Goal: Information Seeking & Learning: Learn about a topic

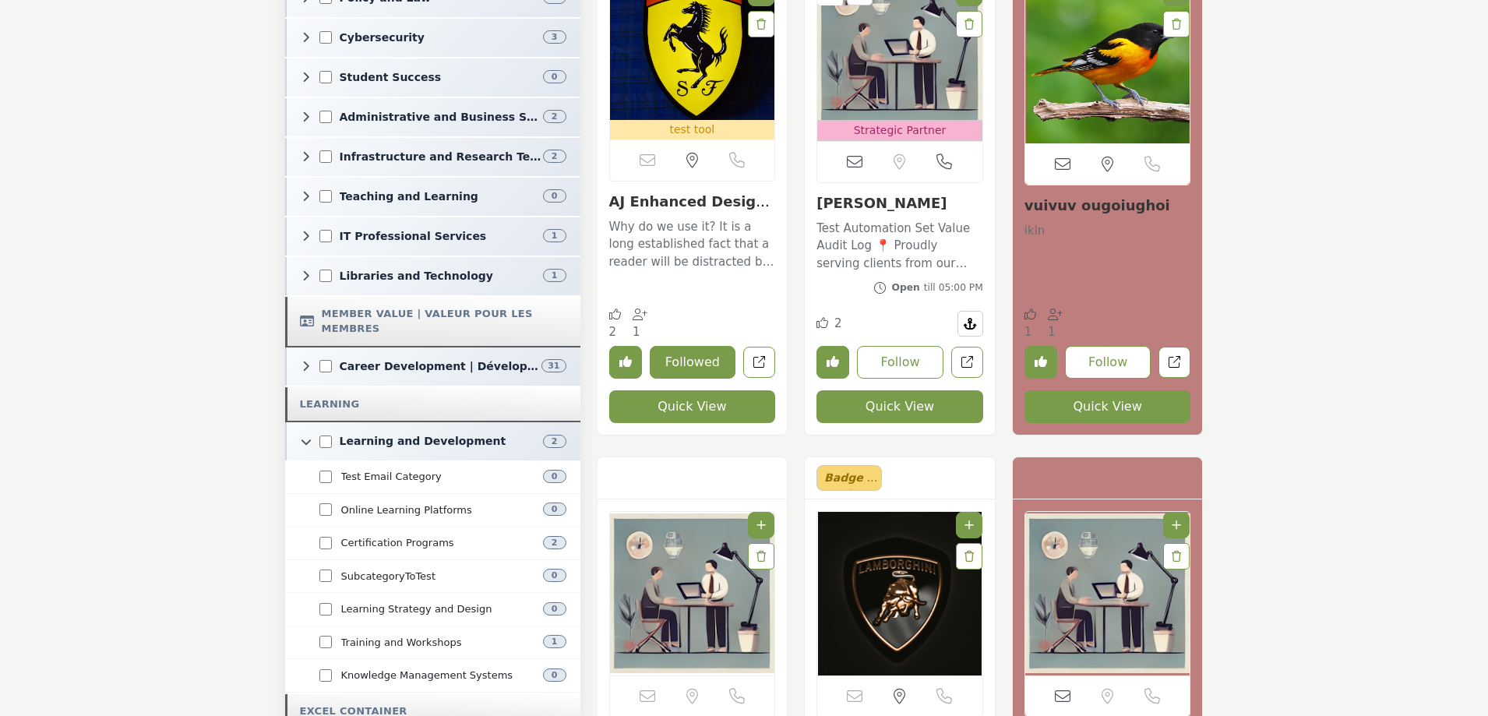
scroll to position [1480, 0]
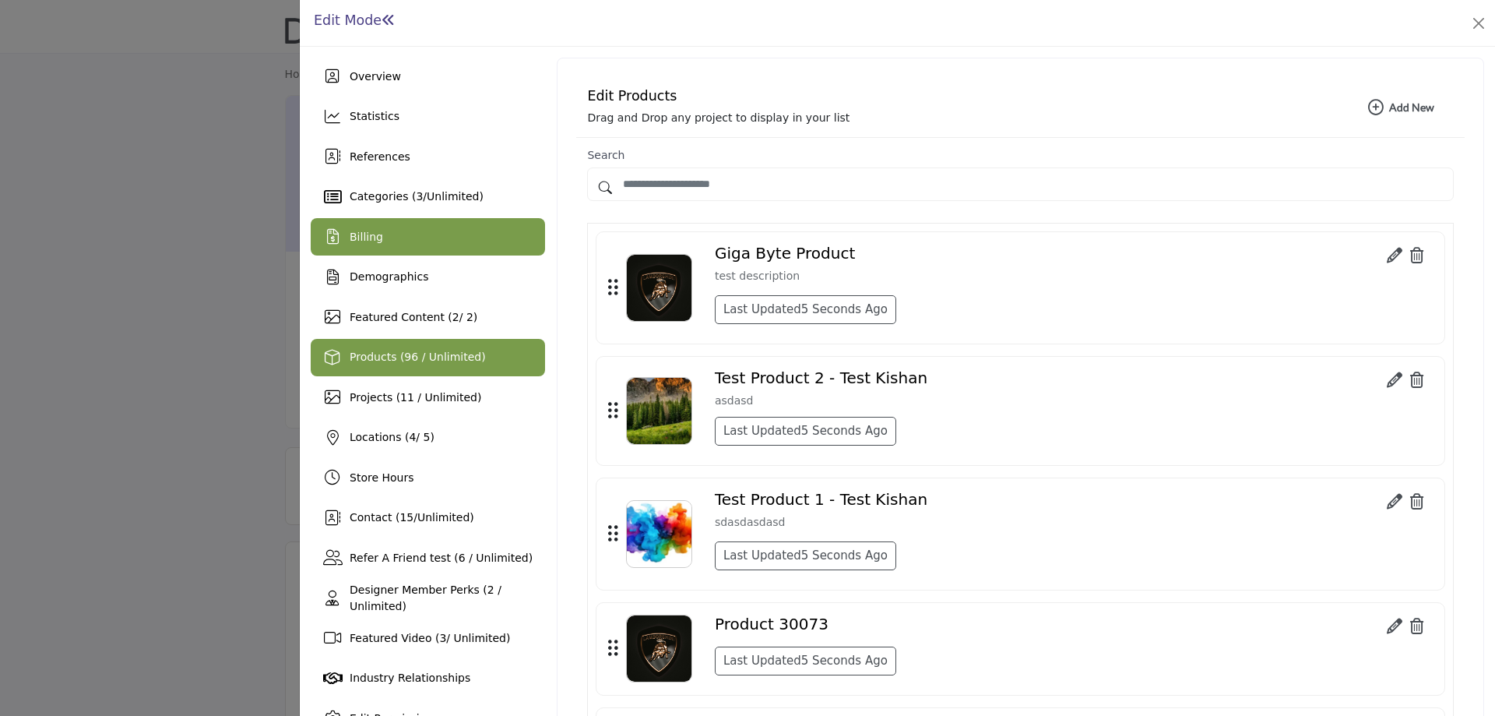
click at [384, 245] on div "Billing" at bounding box center [428, 236] width 234 height 37
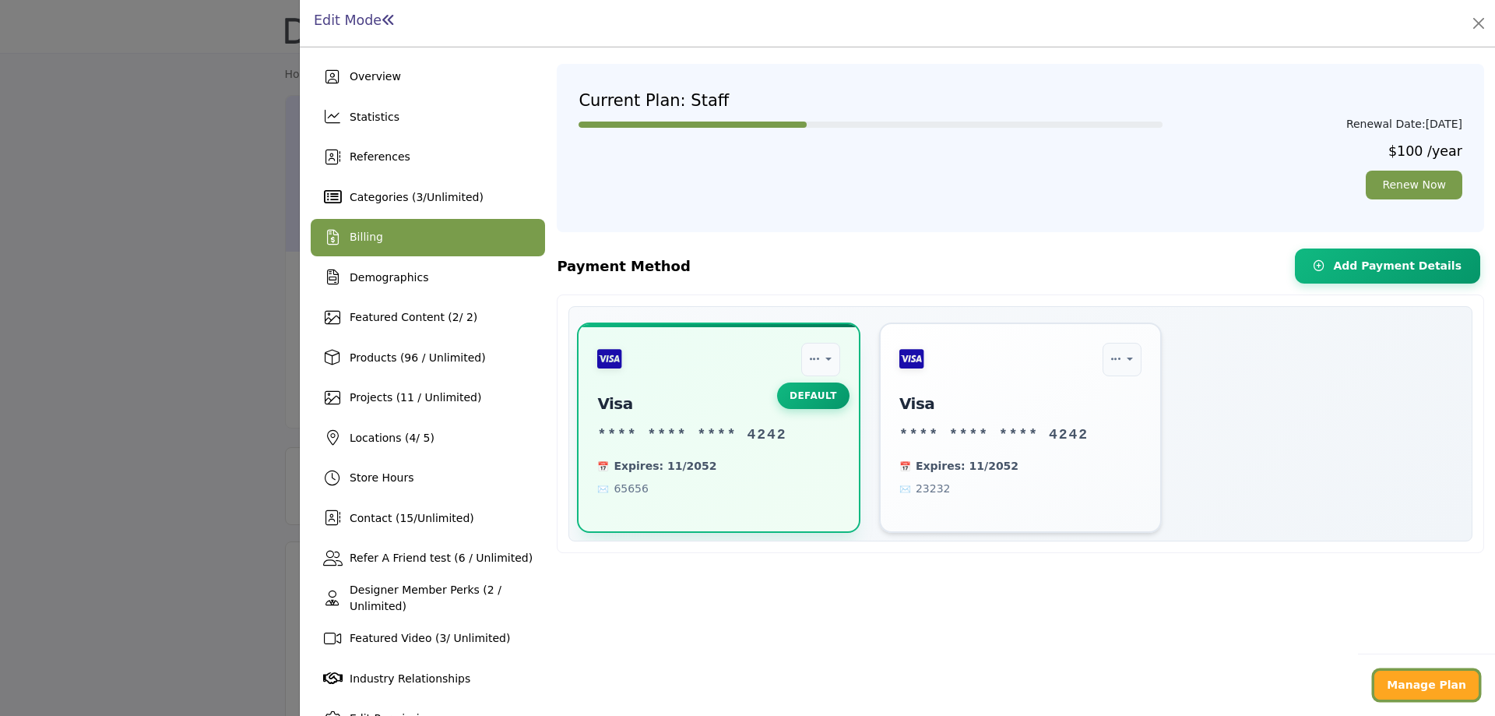
click at [1424, 685] on b "Manage Plan" at bounding box center [1426, 684] width 79 height 12
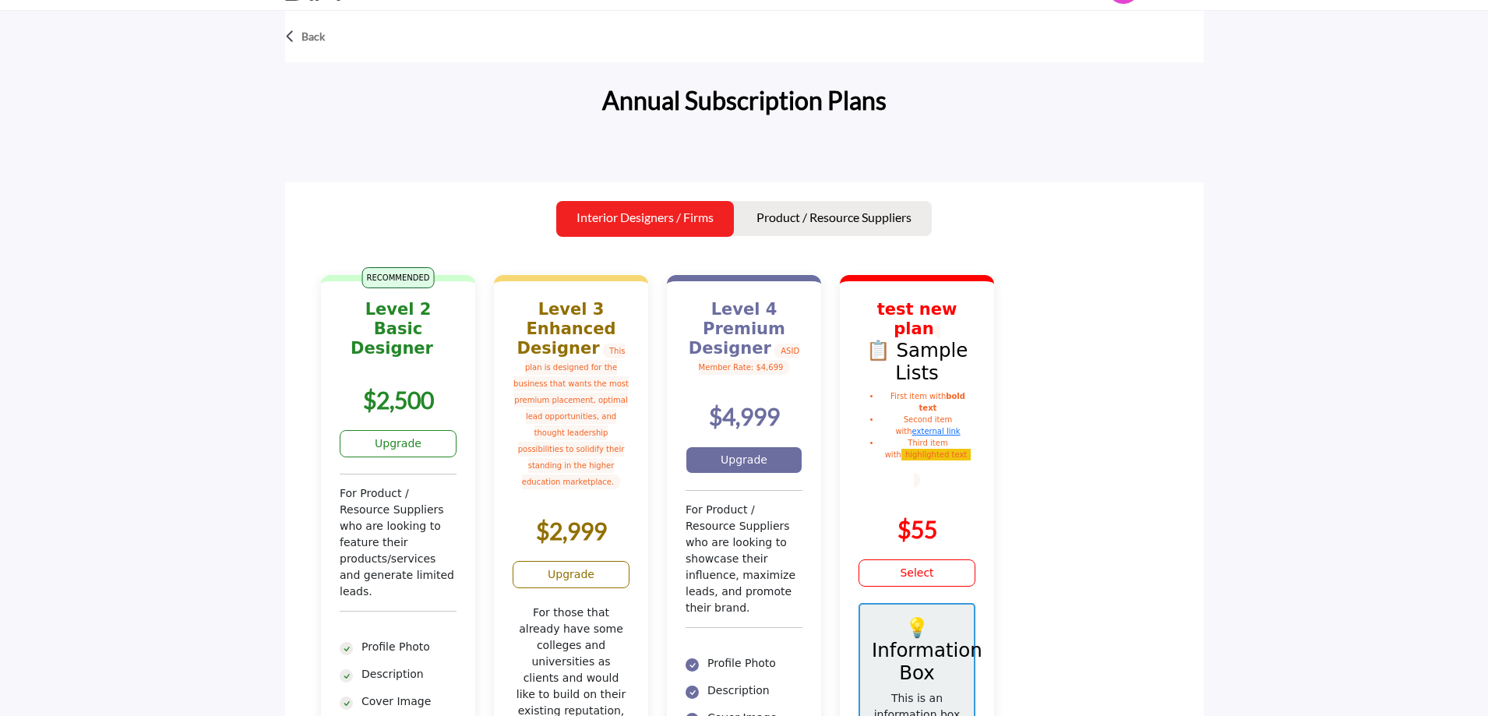
scroll to position [78, 0]
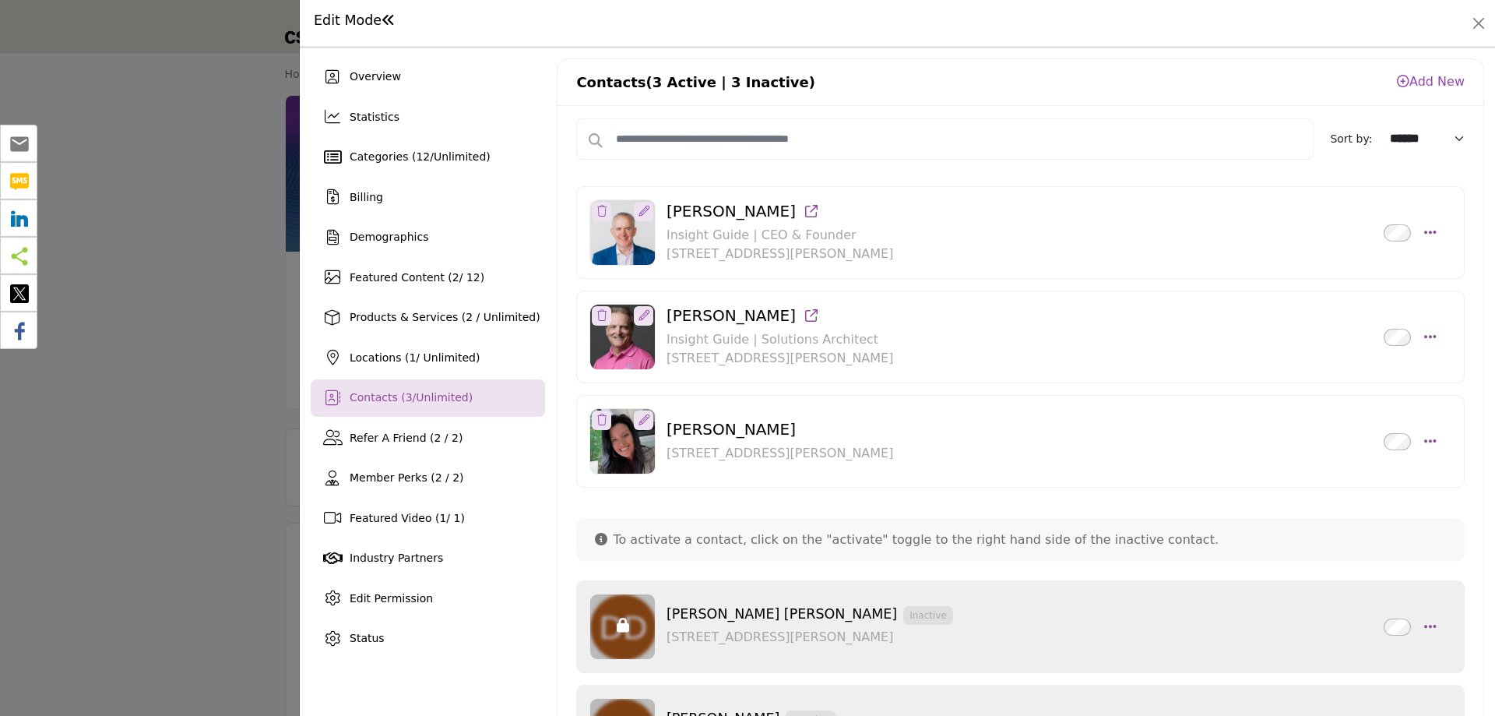
click at [140, 167] on div at bounding box center [747, 358] width 1495 height 716
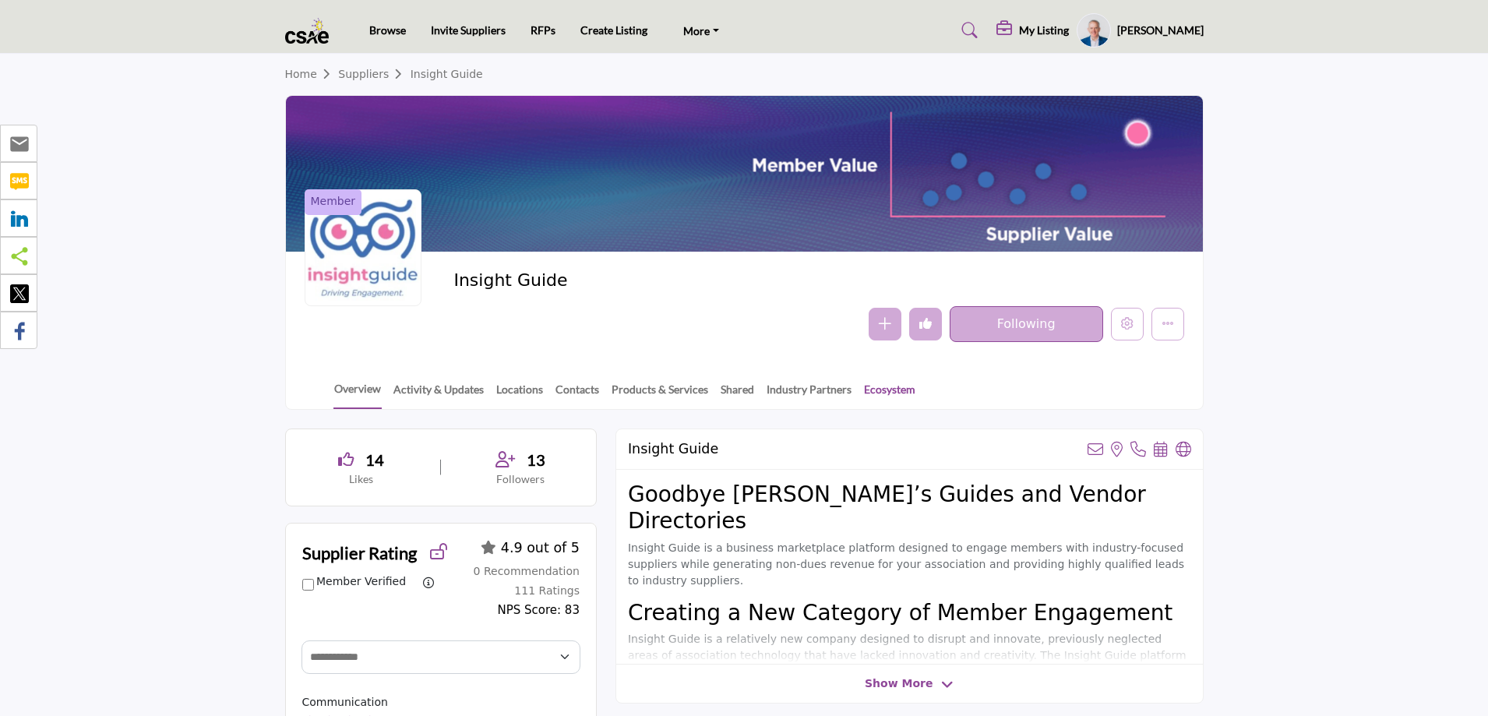
click at [879, 393] on link "Ecosystem" at bounding box center [889, 394] width 53 height 27
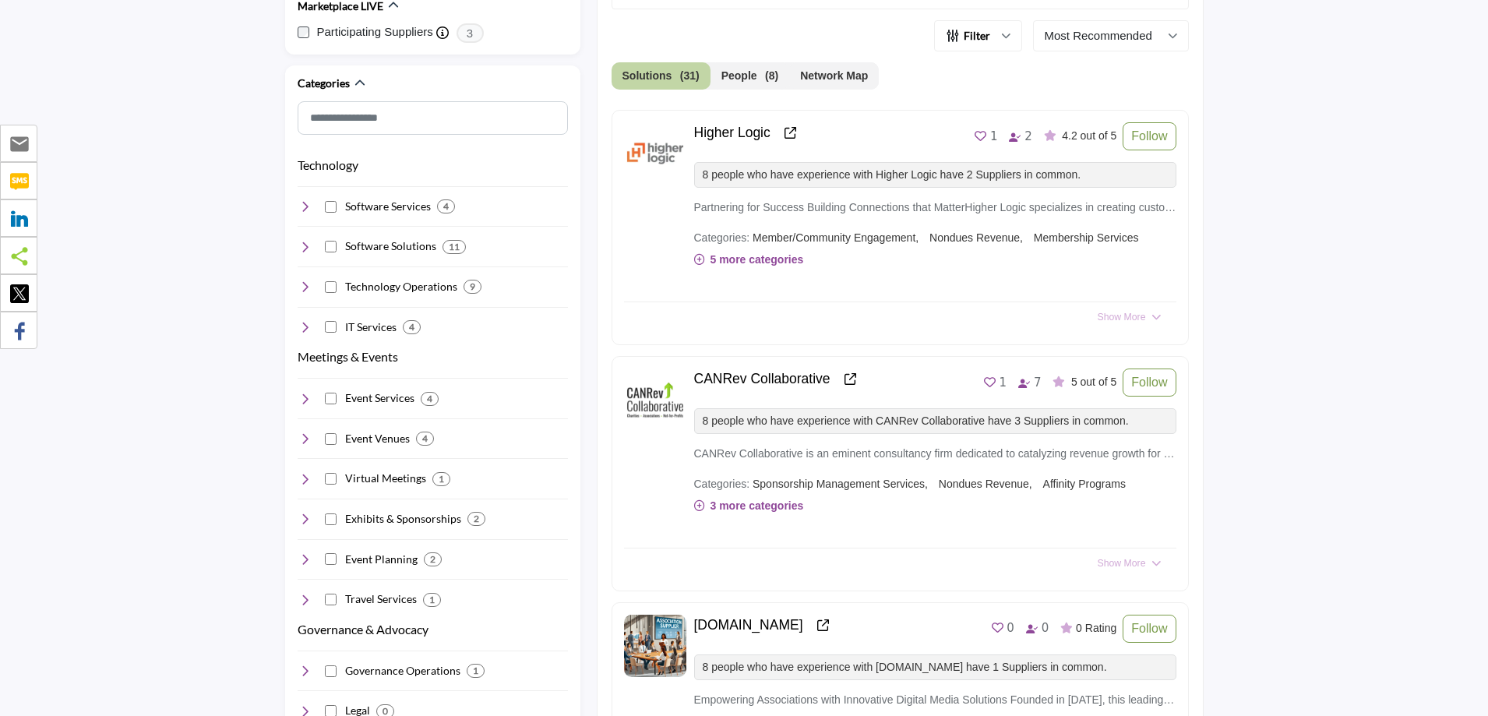
scroll to position [623, 0]
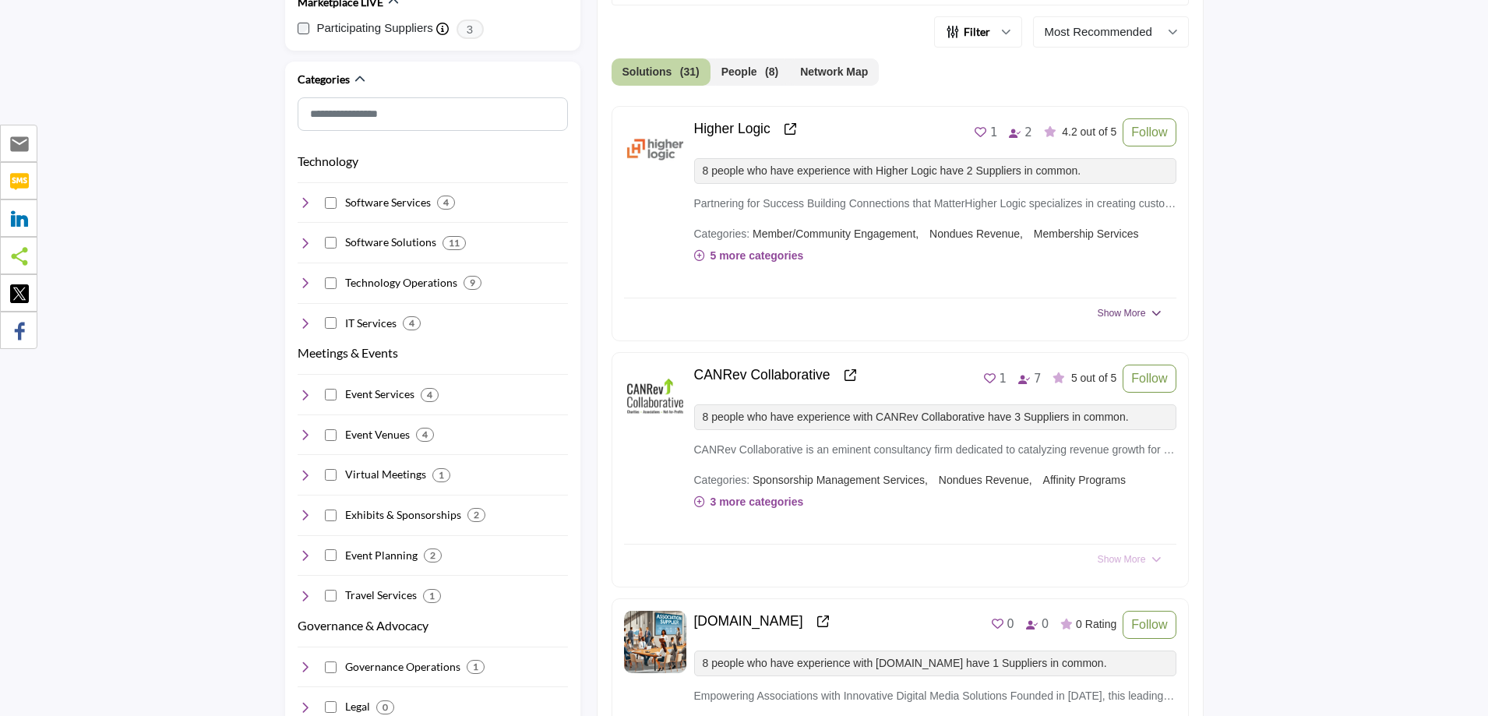
click at [1145, 315] on span "Show More" at bounding box center [1121, 313] width 48 height 14
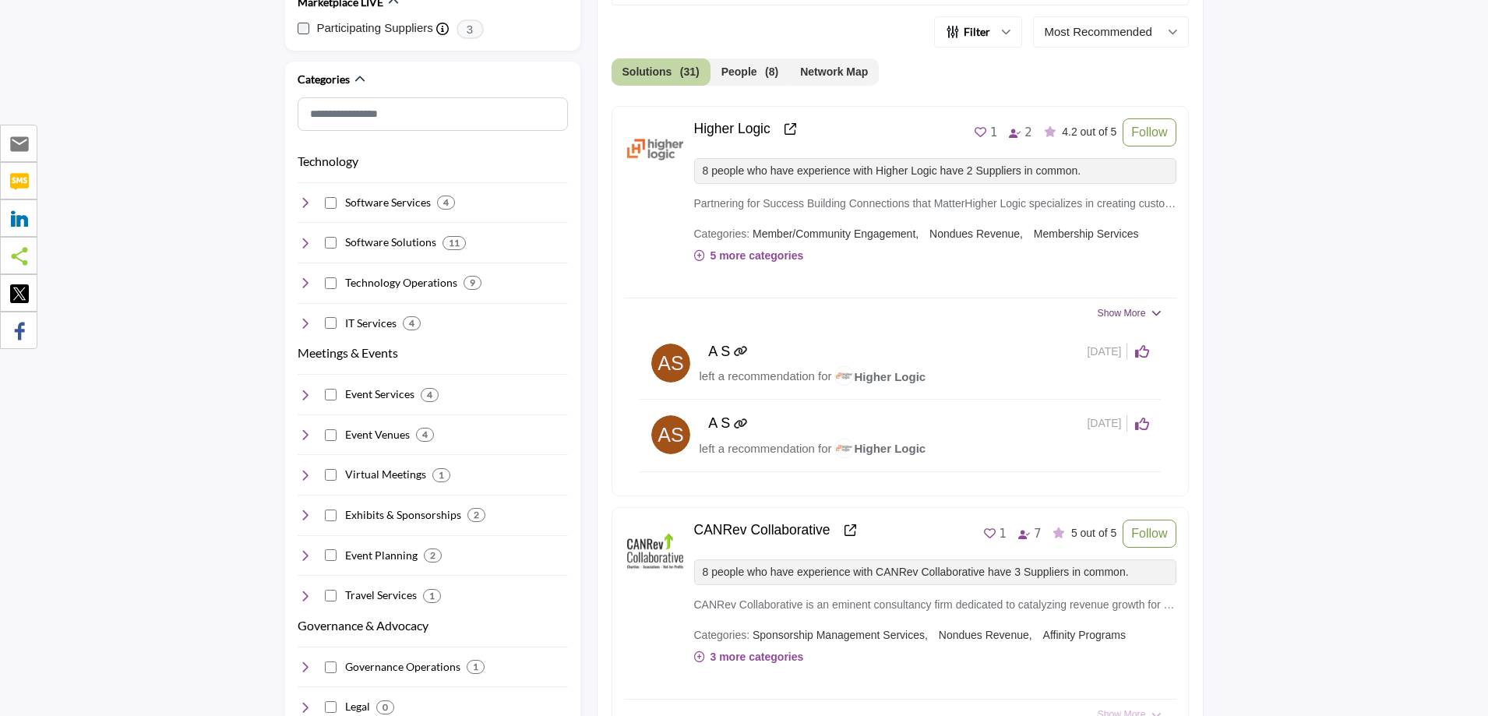
click at [1144, 313] on span "Show More" at bounding box center [1121, 313] width 48 height 14
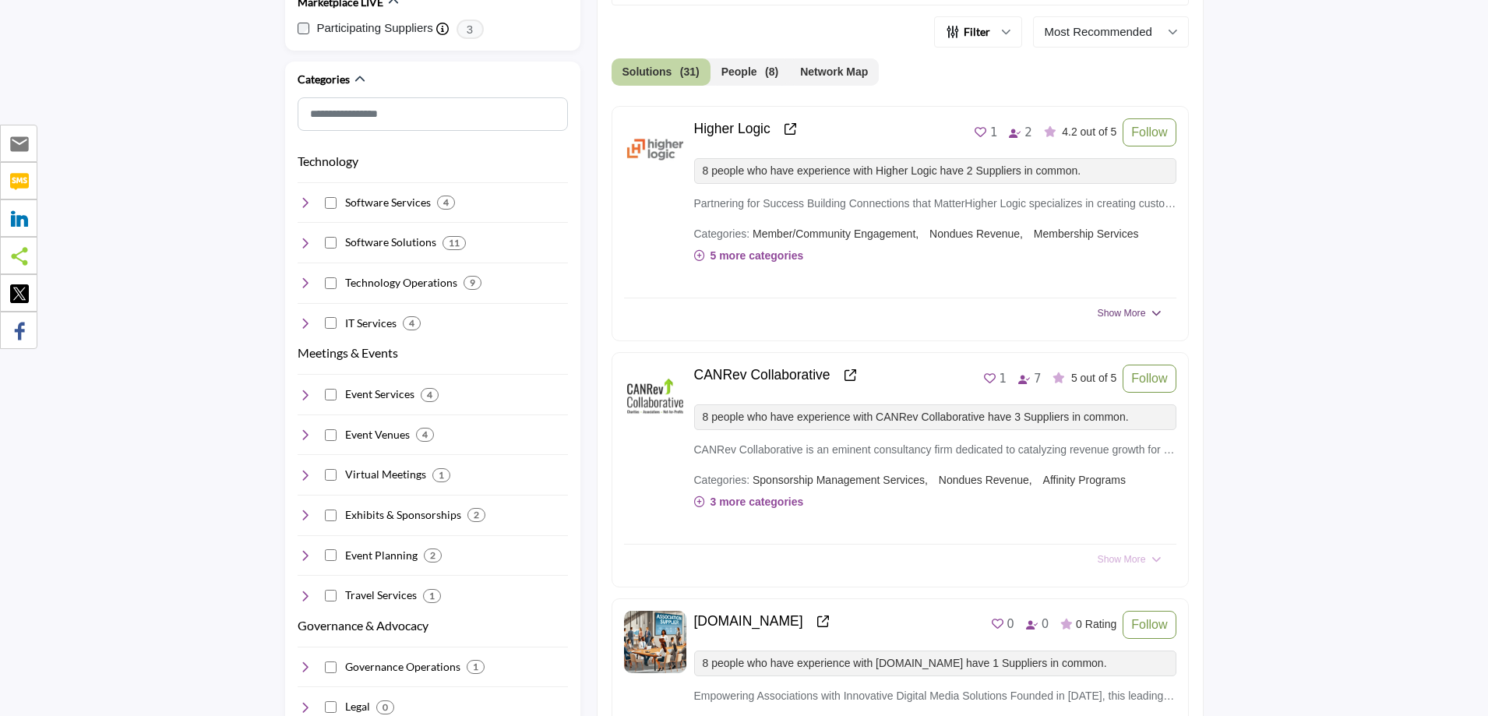
click at [1144, 313] on span "Show More" at bounding box center [1121, 313] width 48 height 14
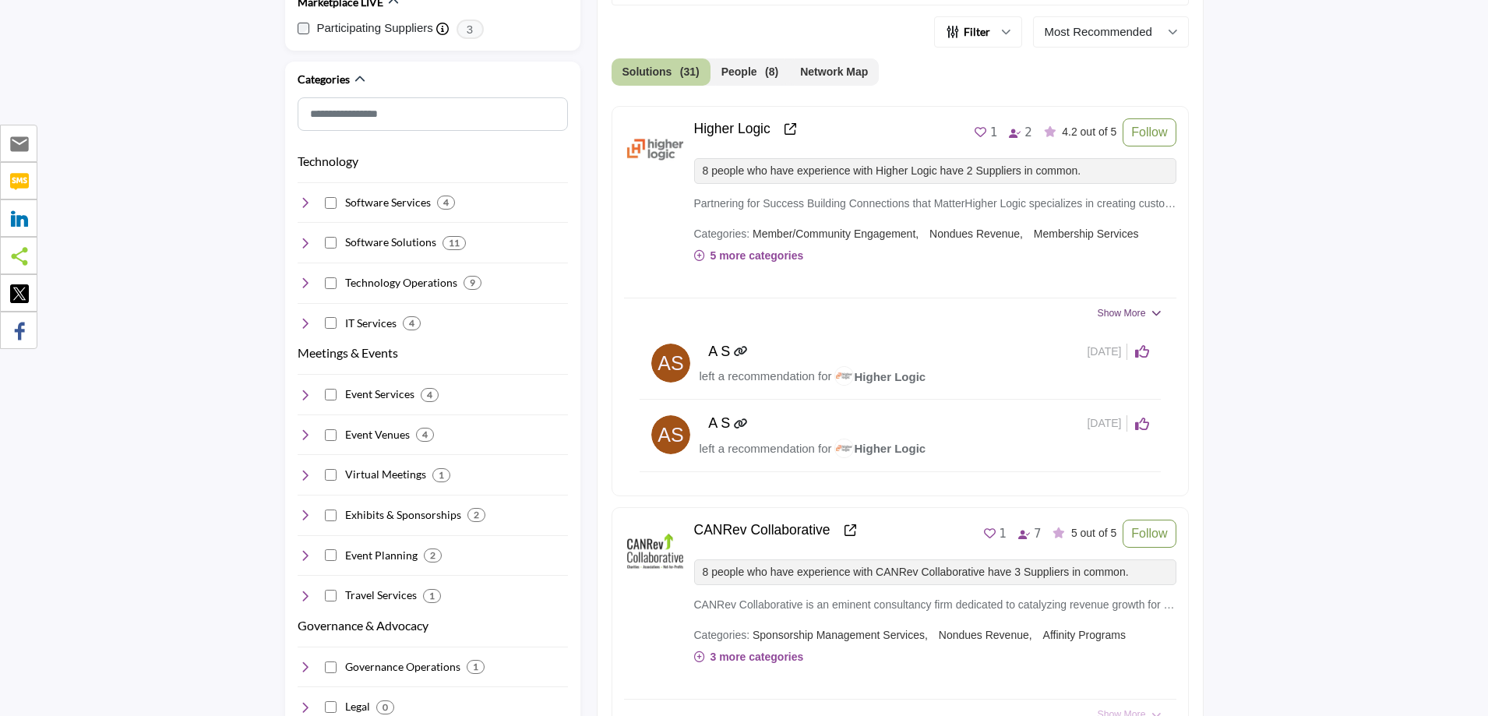
click at [1129, 316] on span "Show More" at bounding box center [1121, 313] width 48 height 14
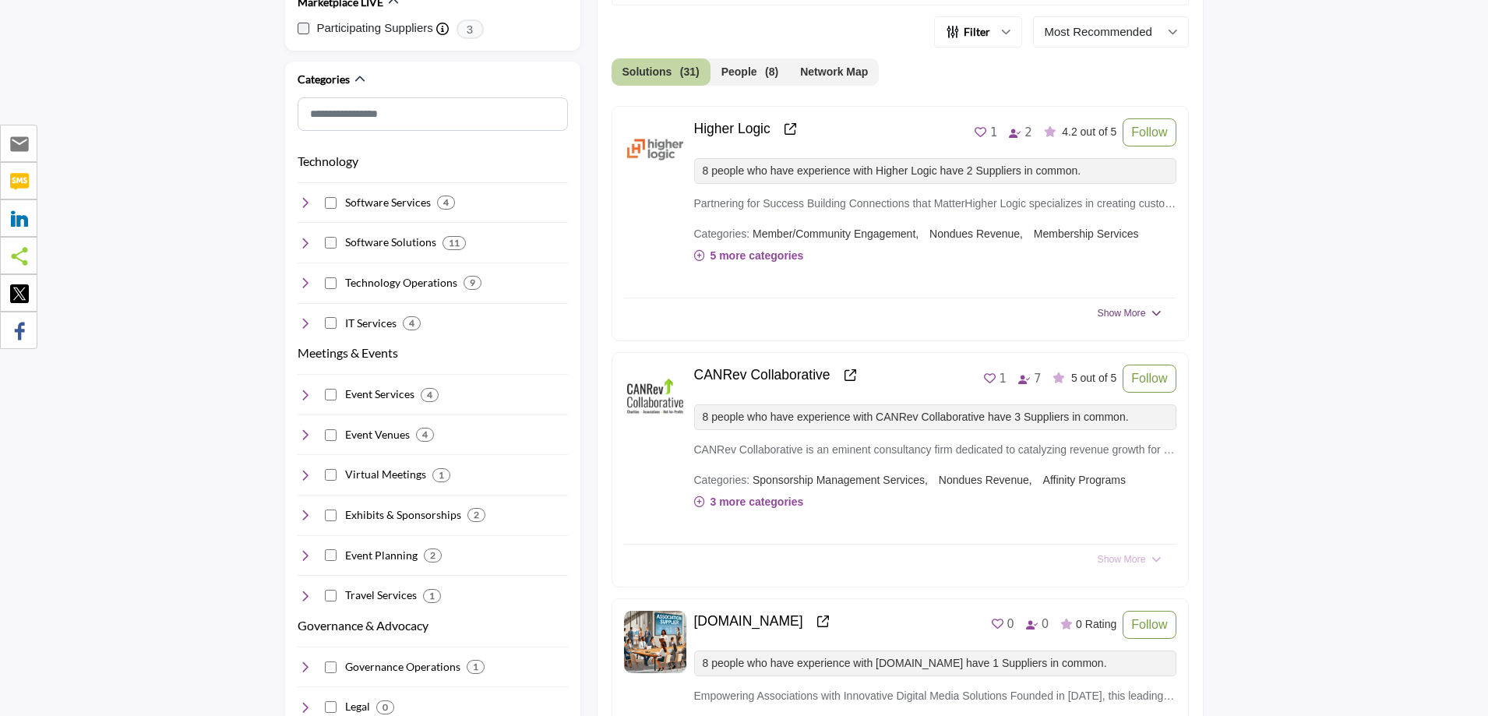
click at [1129, 315] on span "Show More" at bounding box center [1121, 313] width 48 height 14
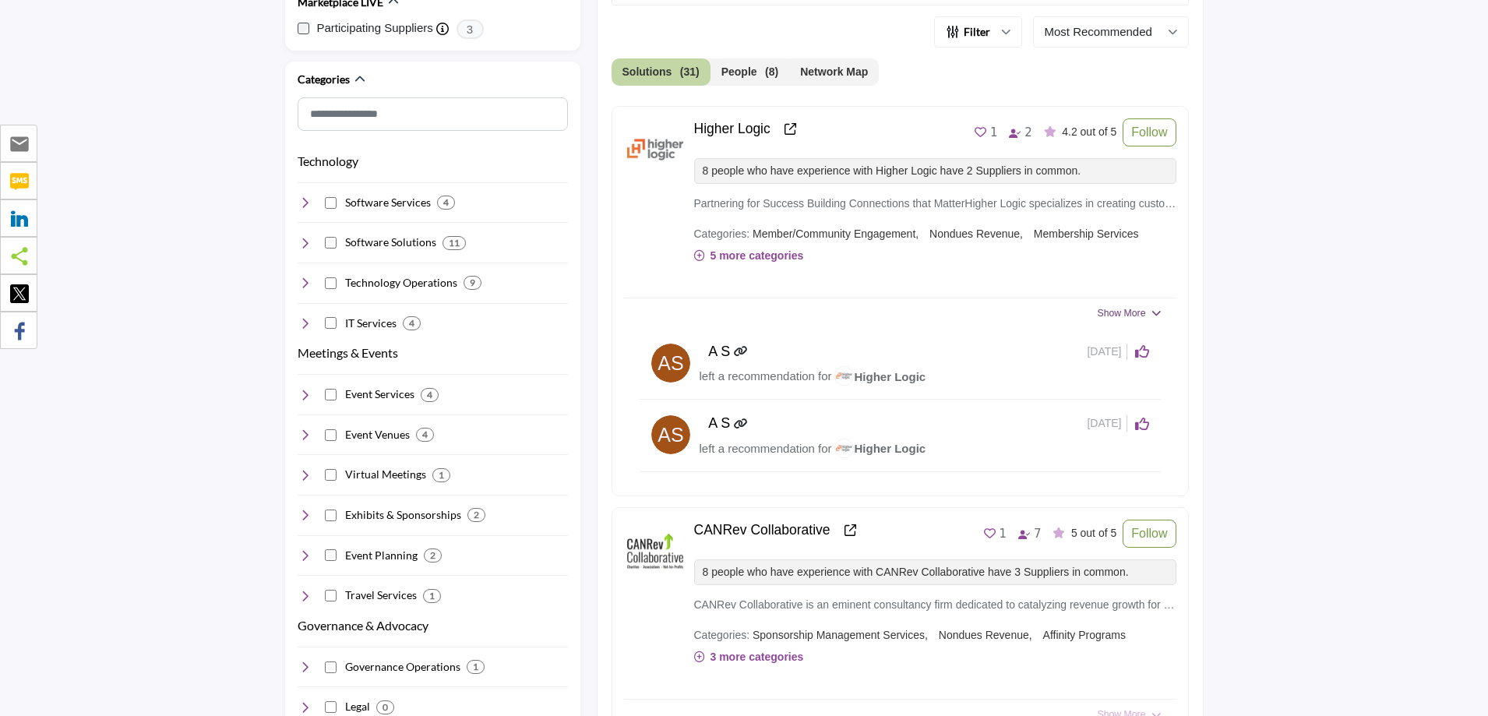
click at [1121, 315] on span "Show More" at bounding box center [1121, 313] width 48 height 14
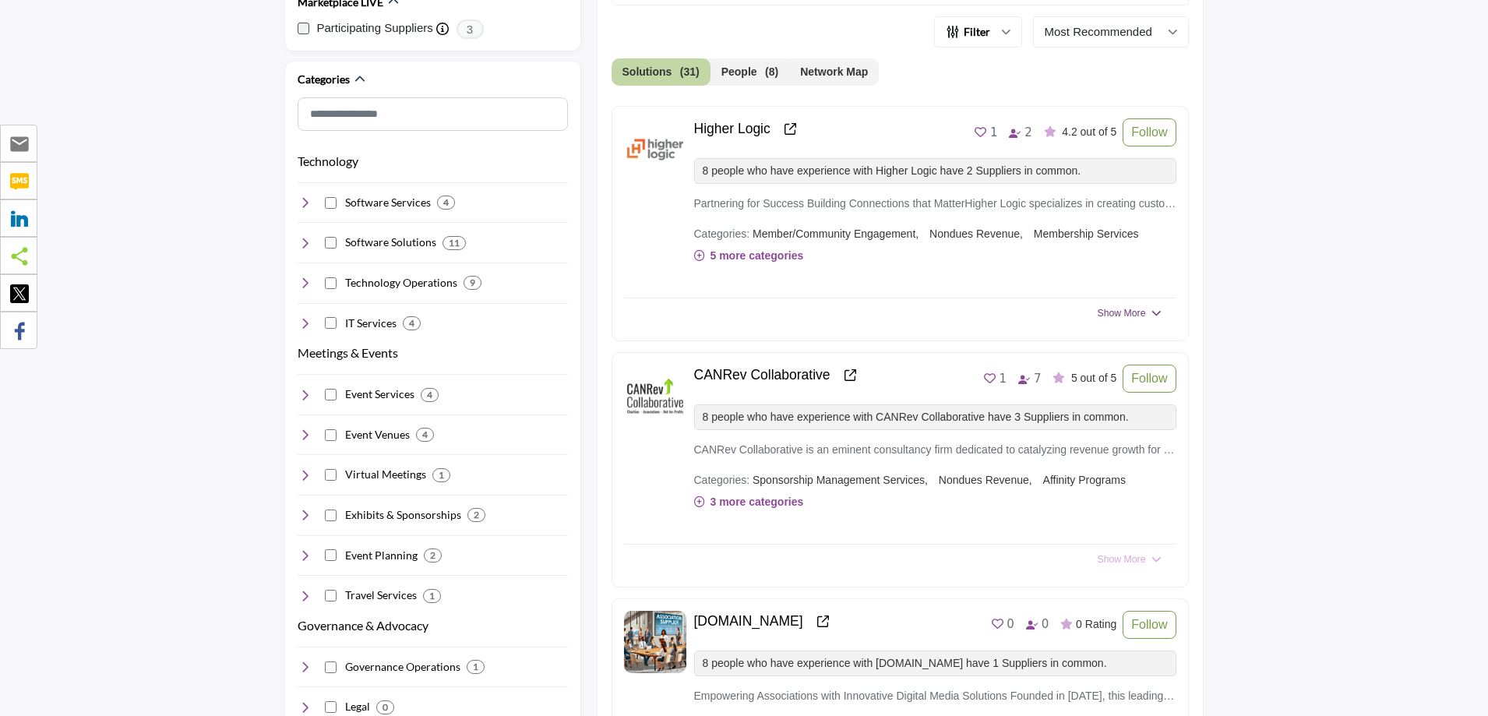
click at [1148, 312] on button "Show More" at bounding box center [899, 313] width 521 height 14
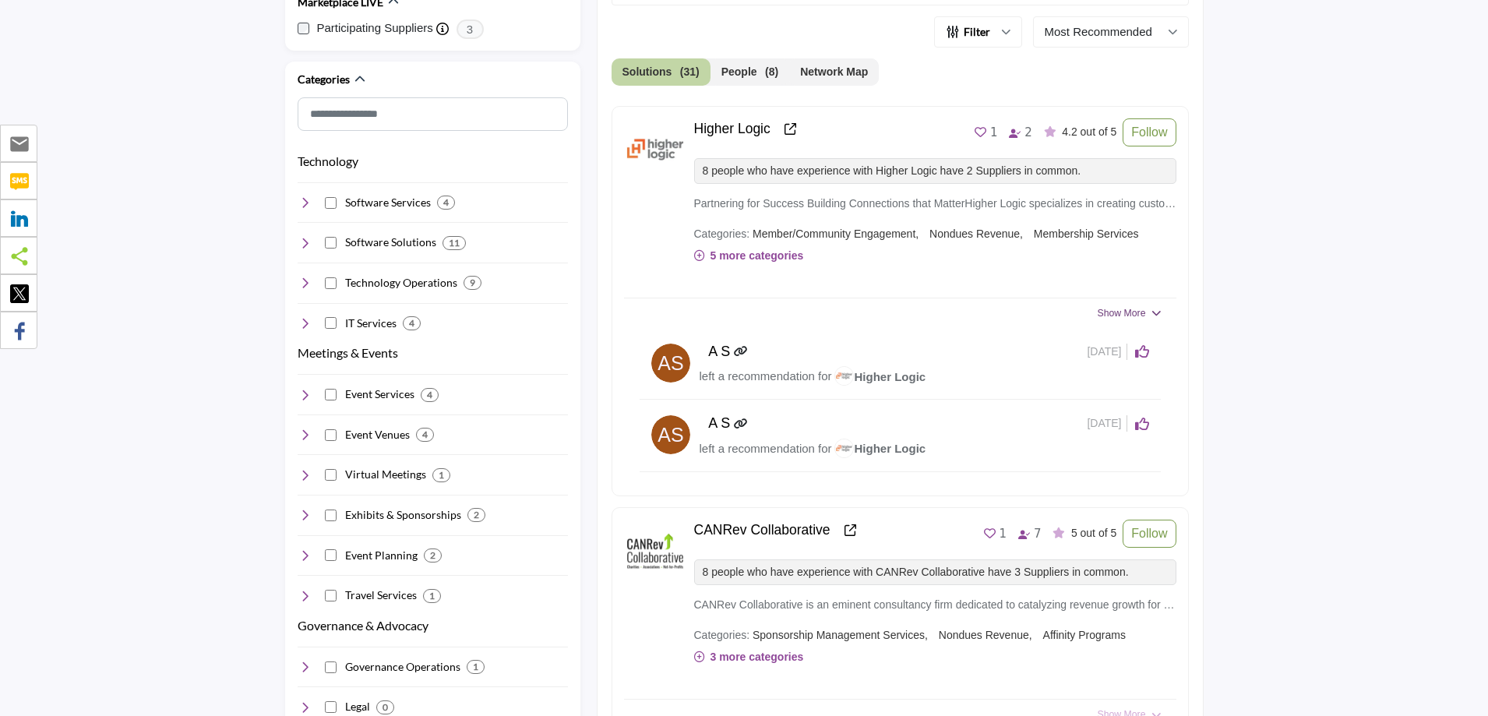
click at [1120, 318] on span "Show More" at bounding box center [1121, 313] width 48 height 14
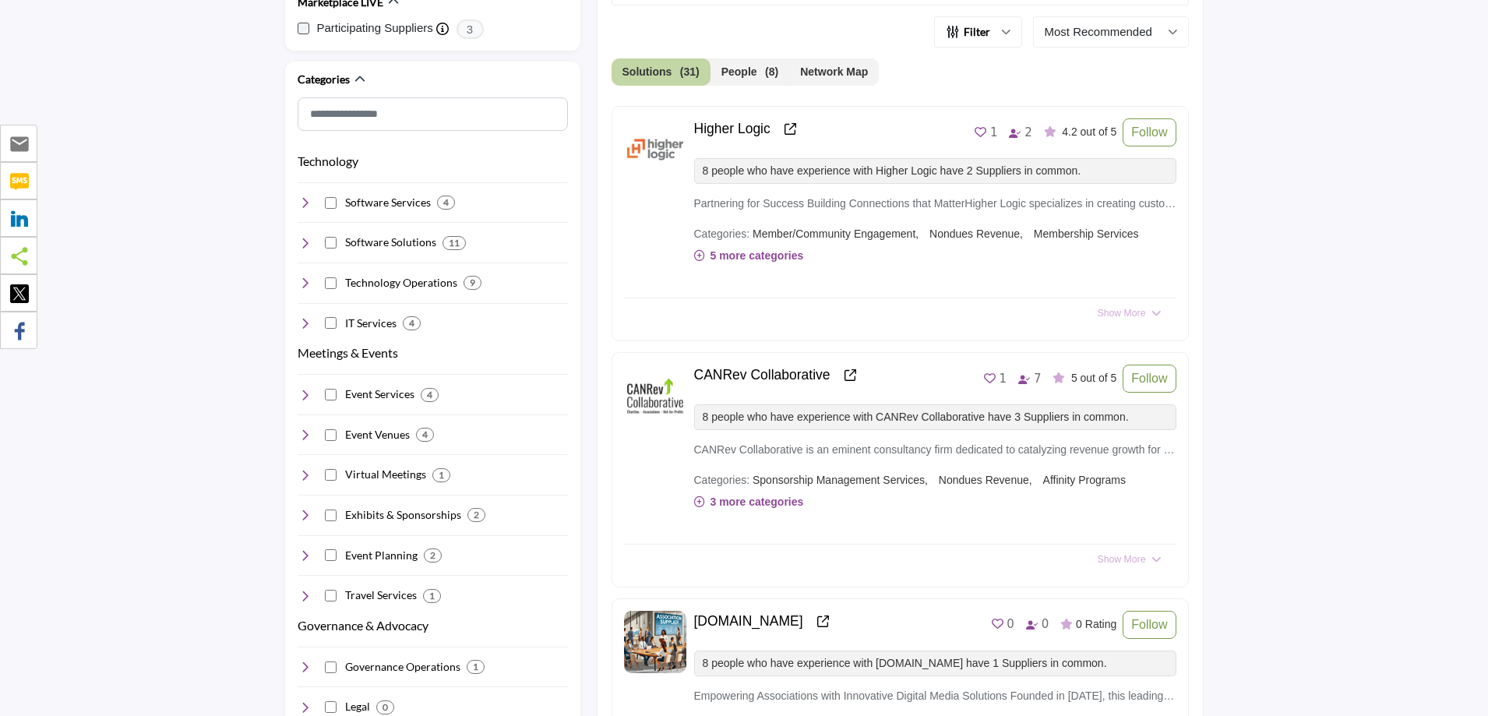
click at [828, 69] on button "Network Map" at bounding box center [834, 71] width 90 height 27
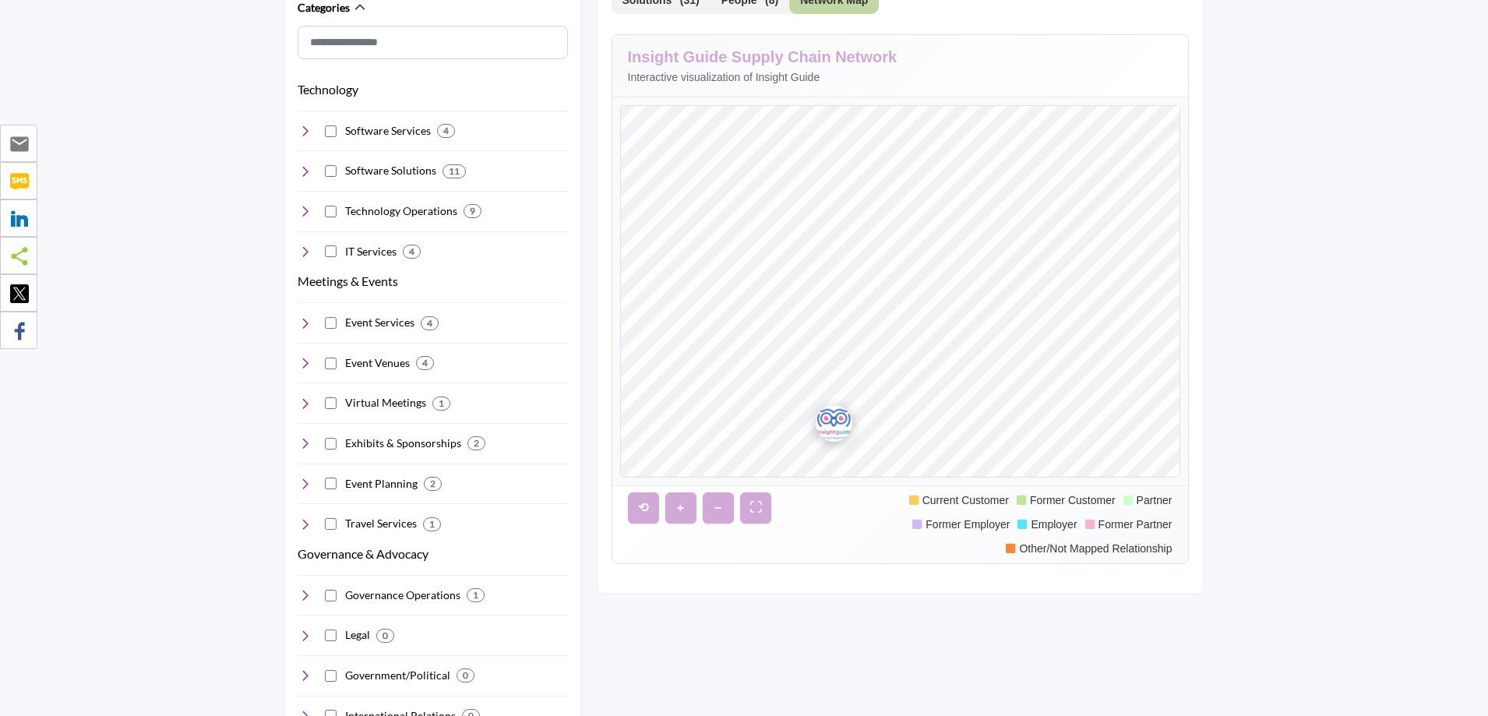
scroll to position [701, 0]
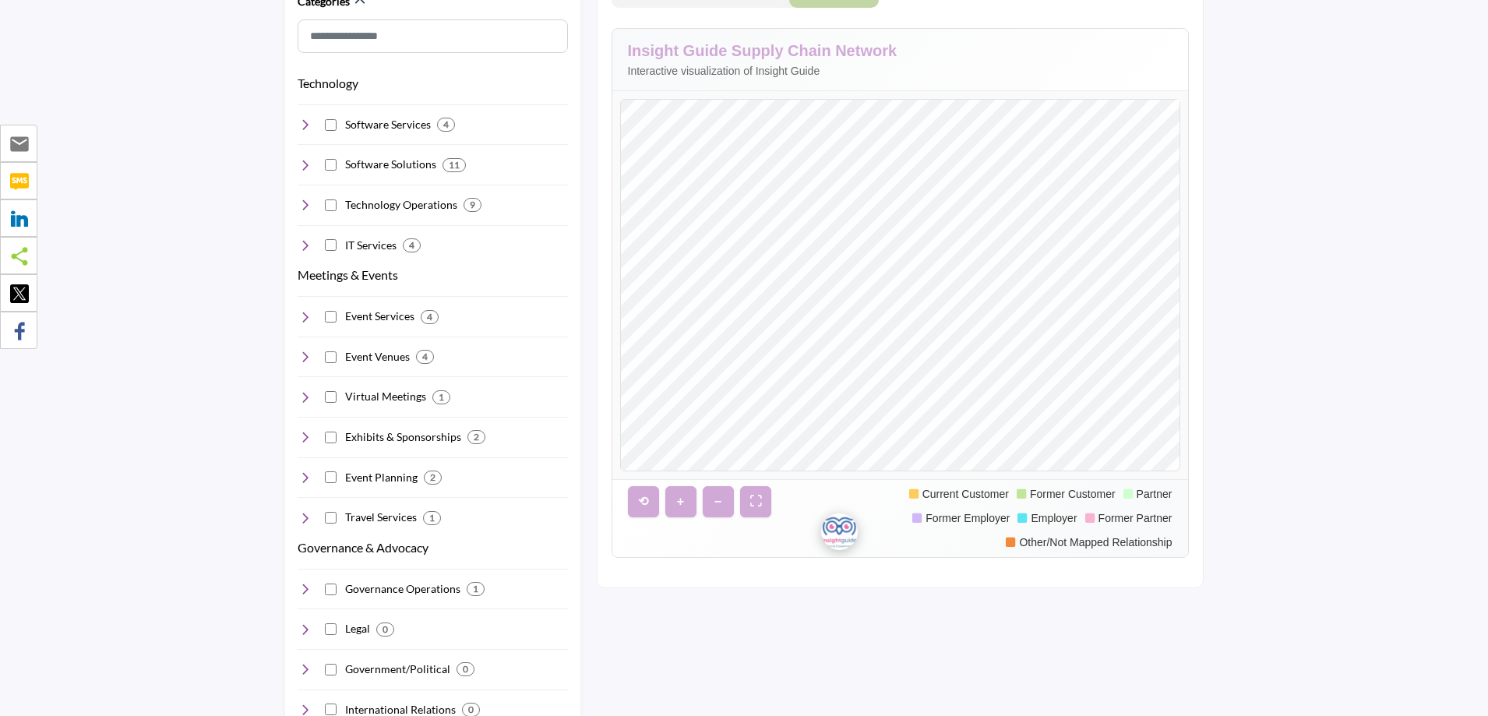
click at [854, 438] on div at bounding box center [900, 285] width 558 height 371
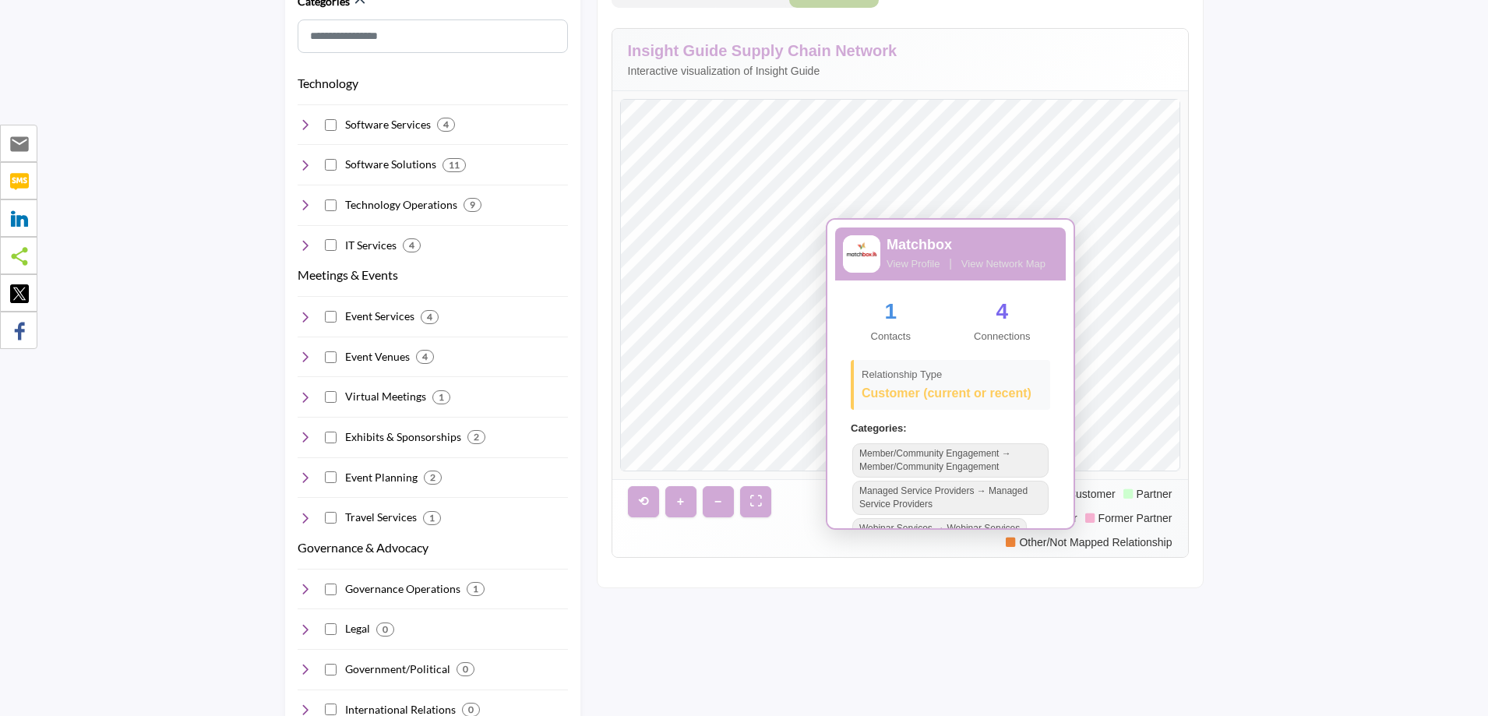
scroll to position [699, 0]
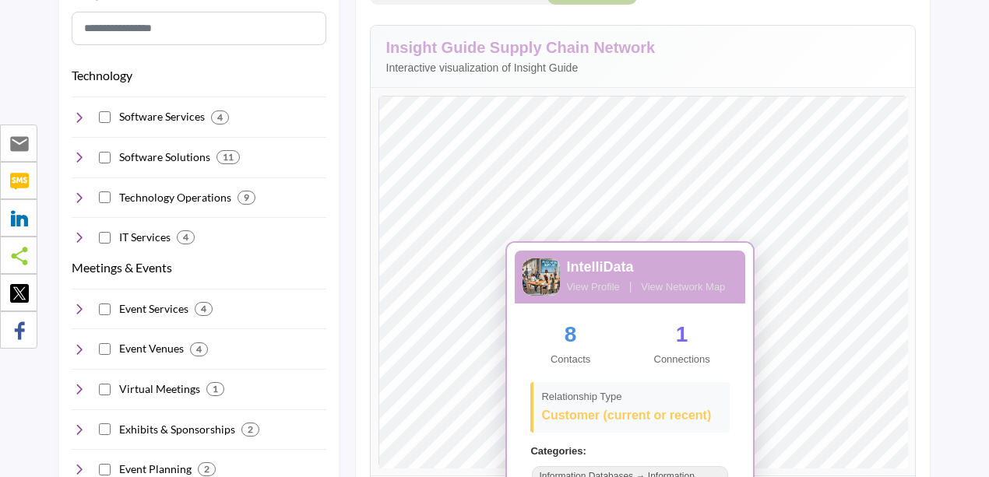
drag, startPoint x: 642, startPoint y: 300, endPoint x: 516, endPoint y: 276, distance: 127.7
click at [516, 276] on div "IntelliData View Profile | View Network Map 8 Contacts 1 Connections Relationsh…" at bounding box center [643, 282] width 529 height 372
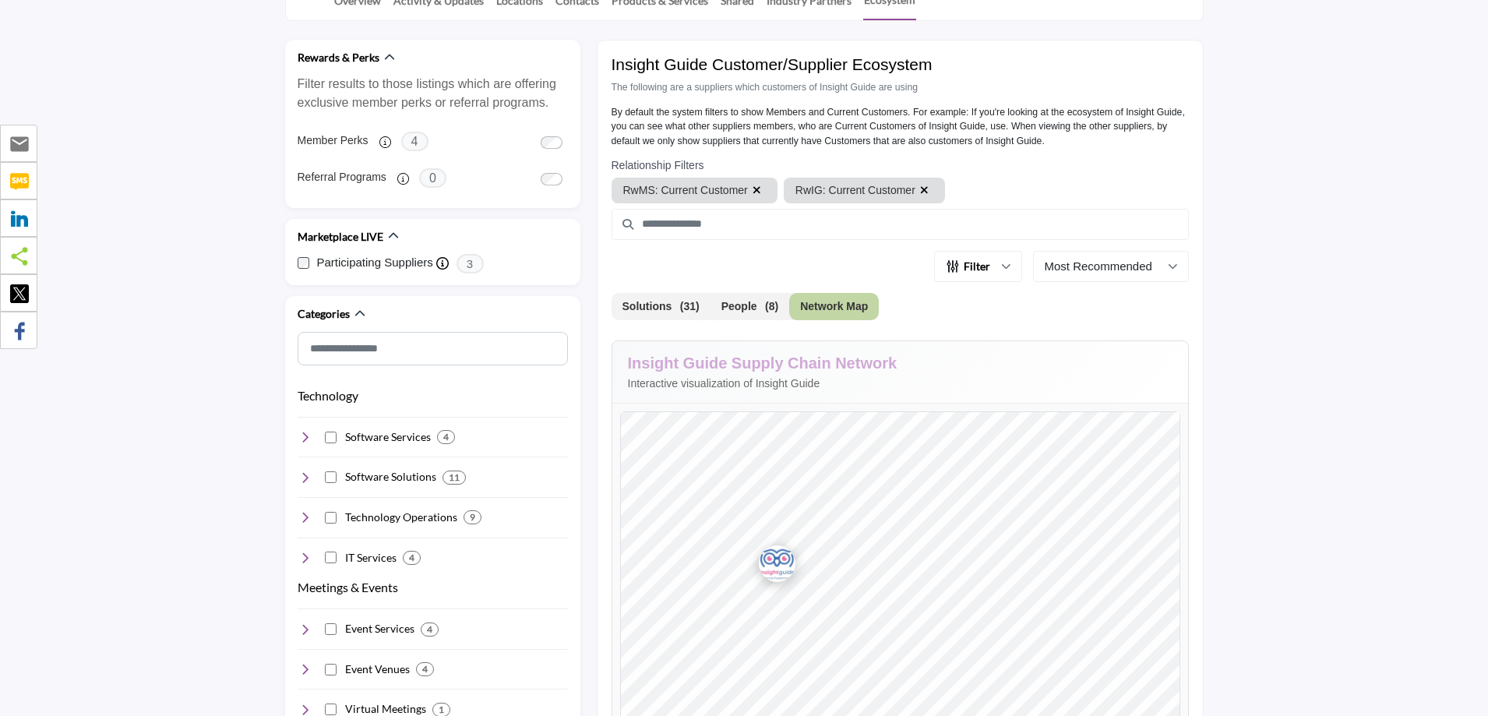
scroll to position [388, 0]
click at [635, 305] on button "Solutions (31)" at bounding box center [660, 307] width 99 height 27
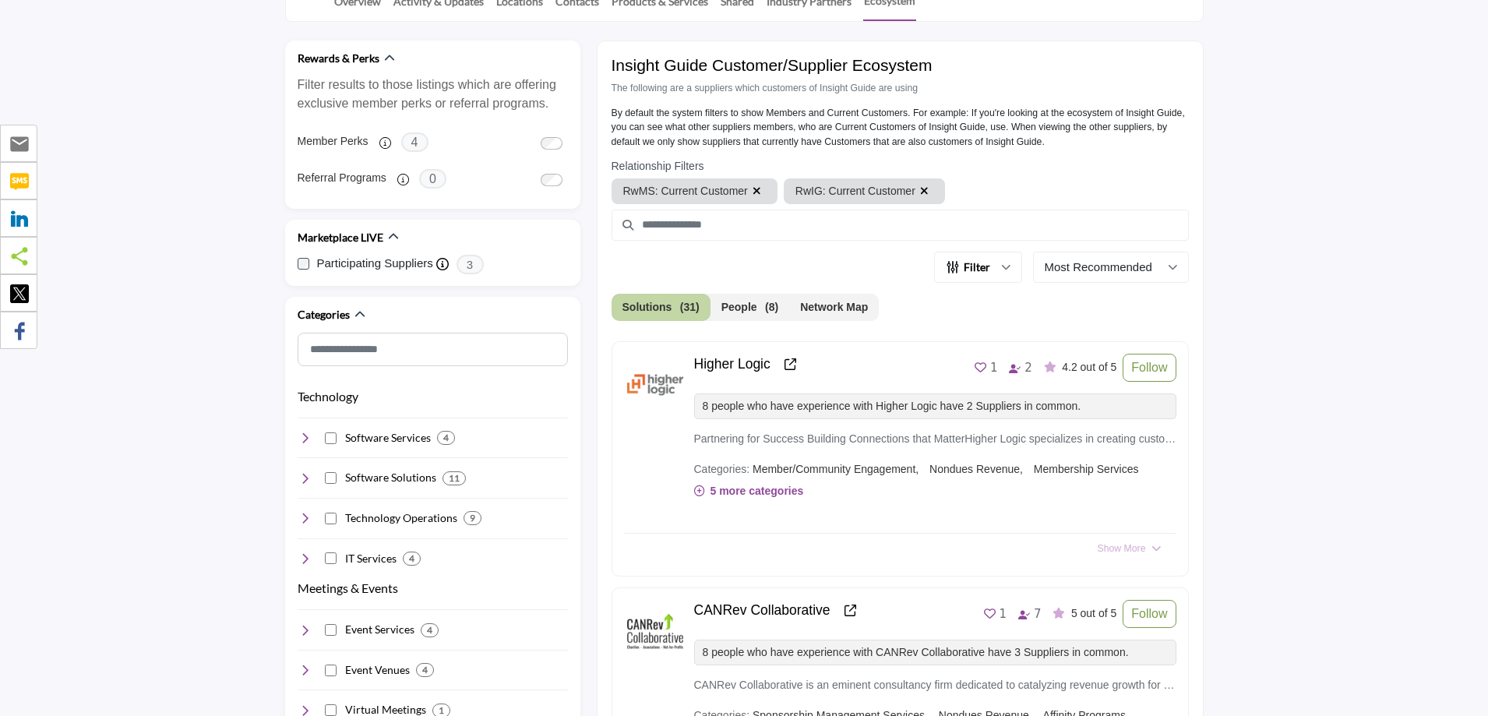
drag, startPoint x: 1126, startPoint y: 547, endPoint x: 1201, endPoint y: 486, distance: 96.3
click at [1127, 547] on span "Show More" at bounding box center [1121, 548] width 48 height 14
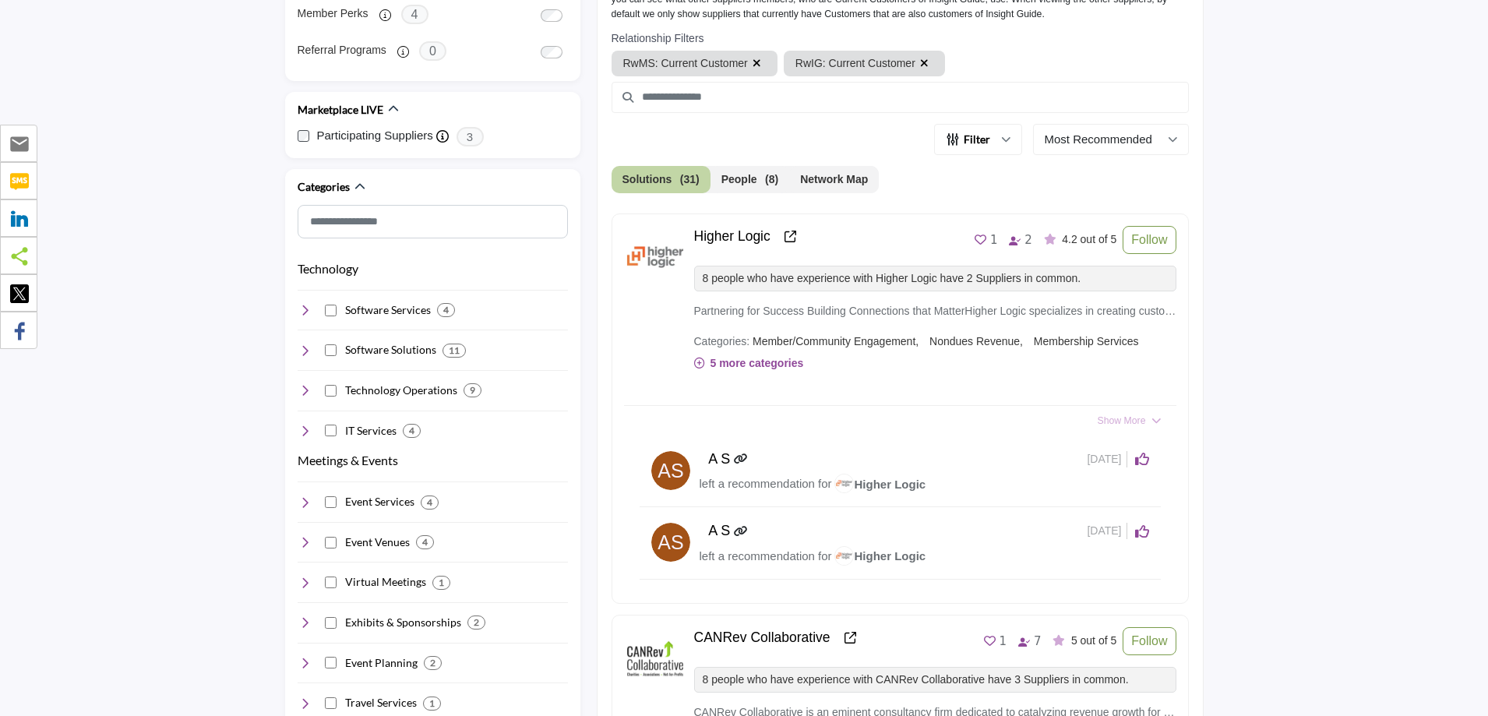
scroll to position [544, 0]
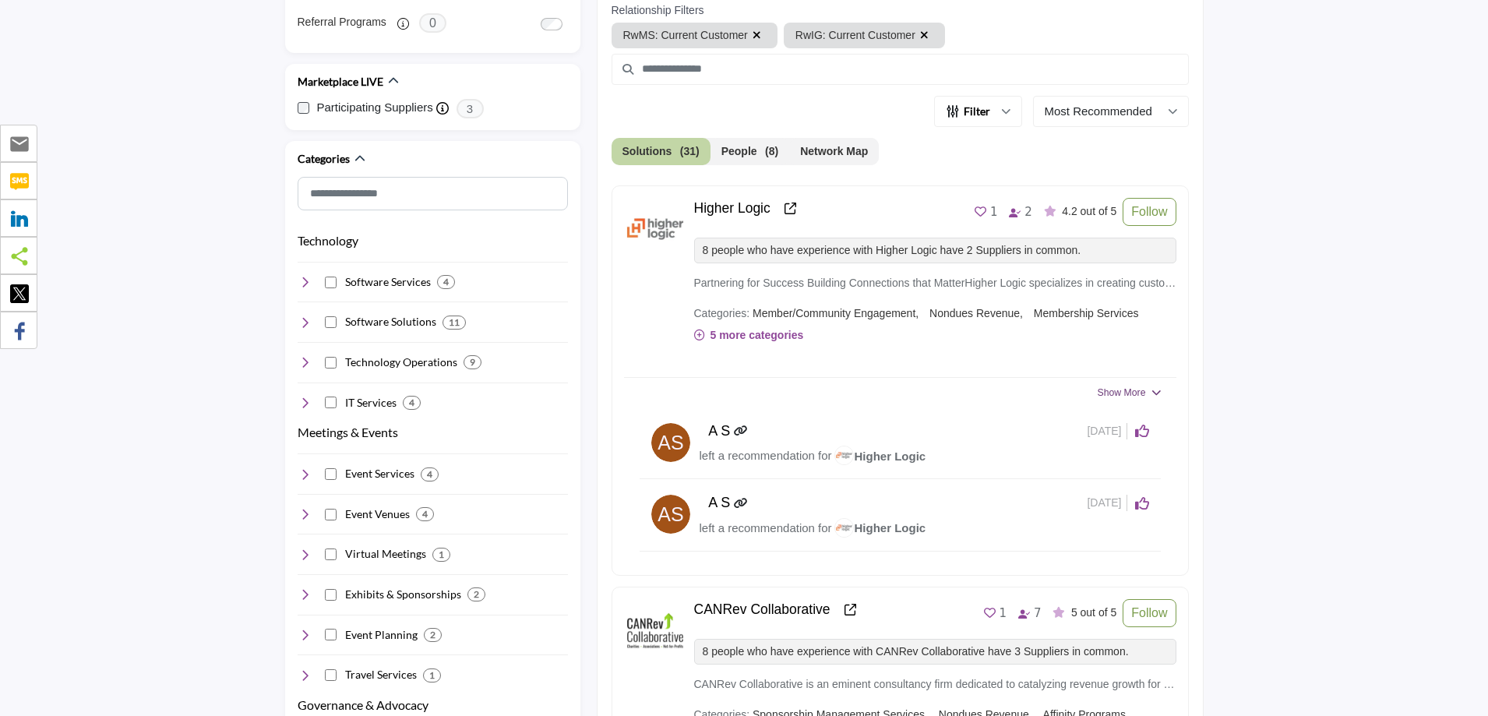
click at [1143, 391] on span "Show More" at bounding box center [1121, 393] width 48 height 14
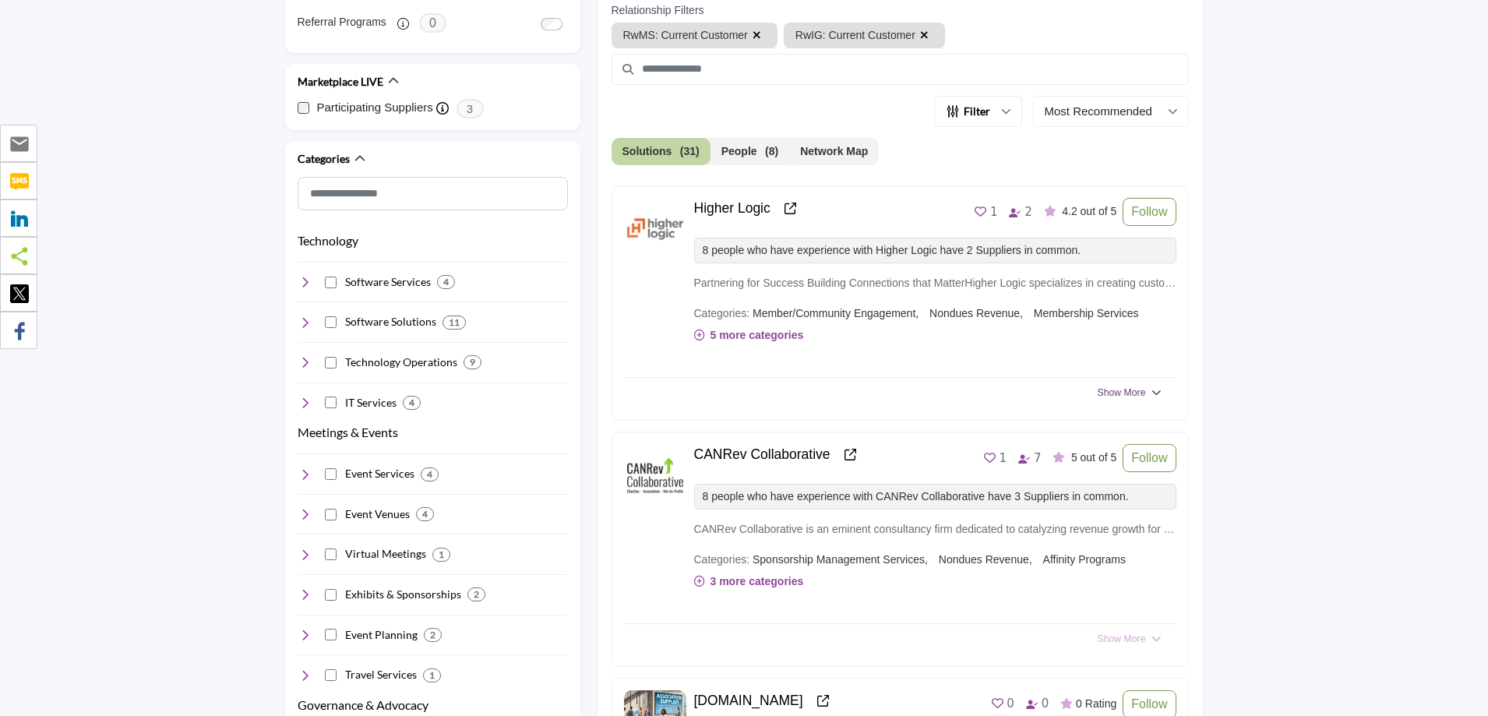
click at [1143, 391] on span "Show More" at bounding box center [1121, 393] width 48 height 14
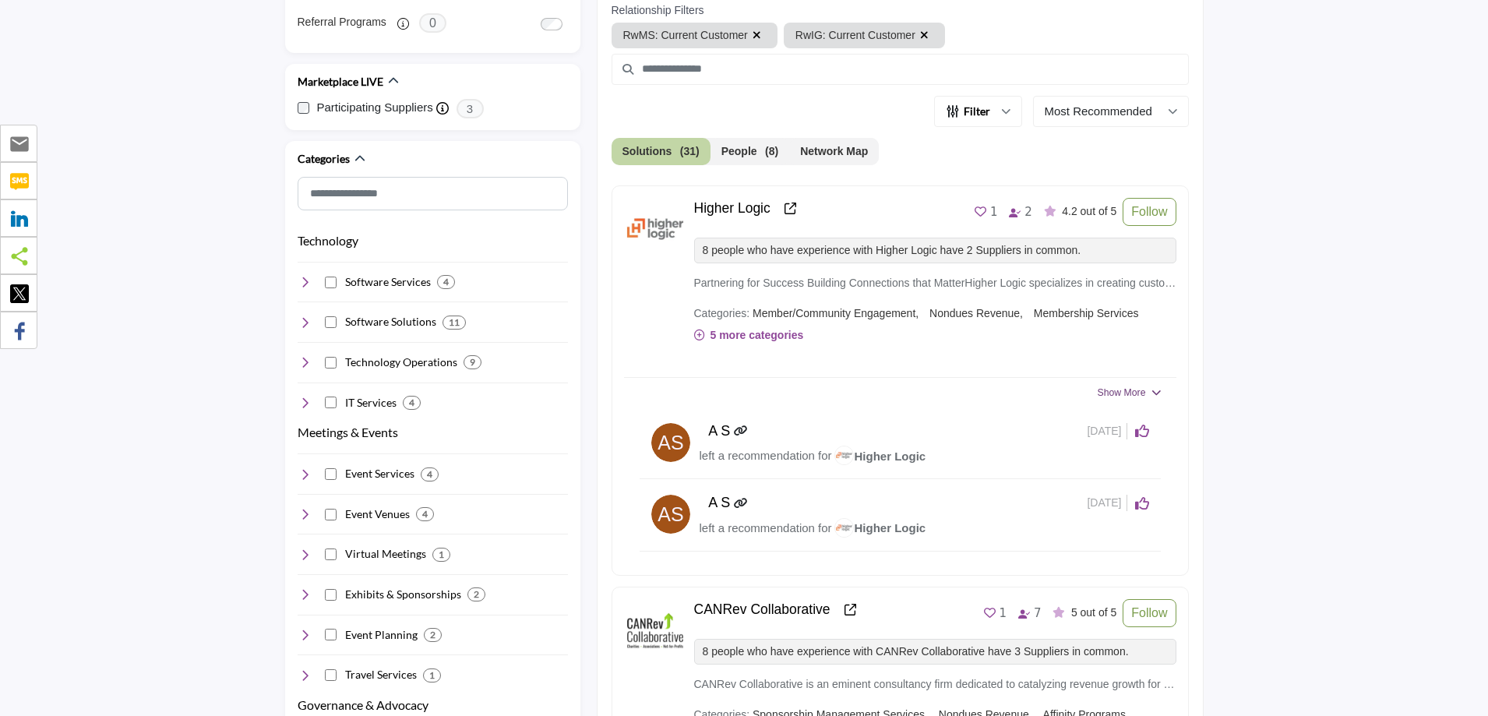
click at [1143, 391] on span "Show More" at bounding box center [1121, 393] width 48 height 14
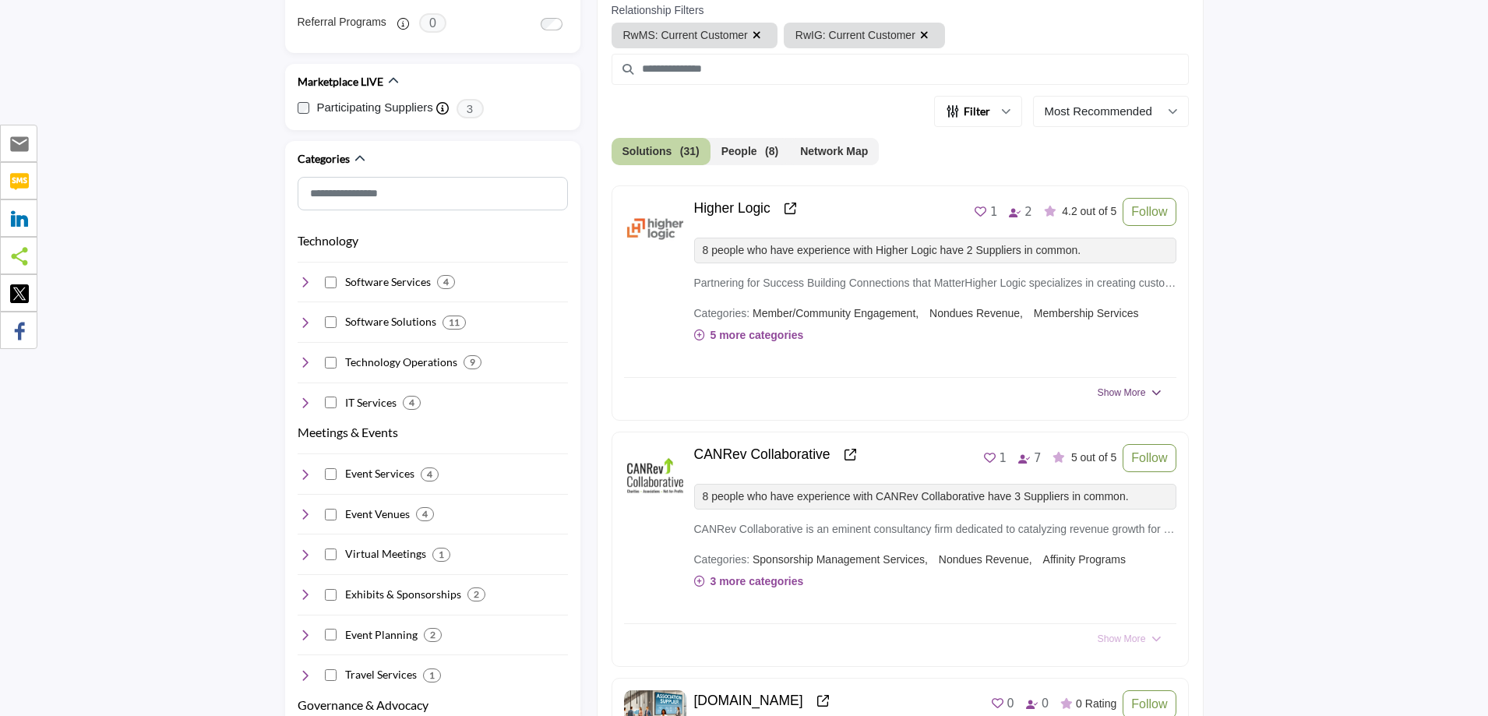
click at [1143, 391] on span "Show More" at bounding box center [1121, 393] width 48 height 14
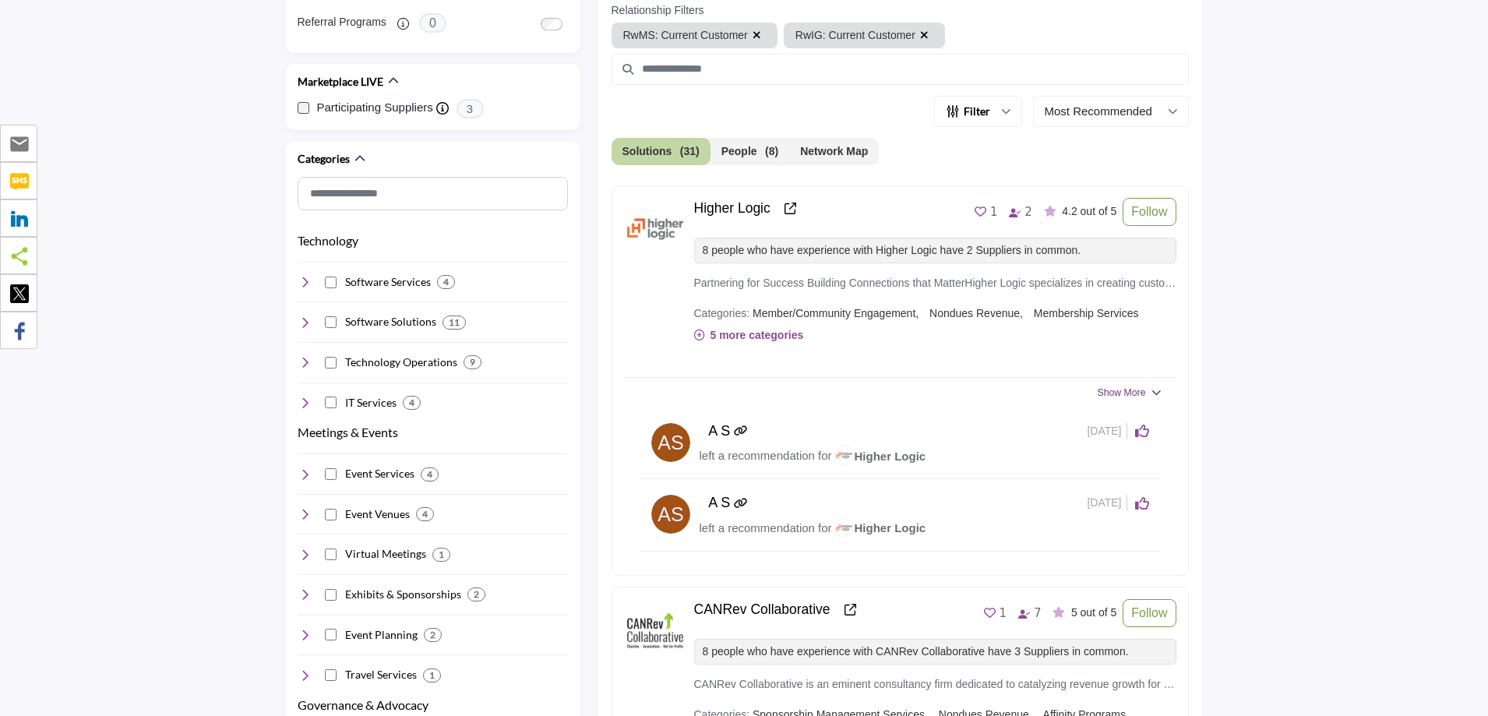
click at [1143, 391] on span "Show More" at bounding box center [1121, 393] width 48 height 14
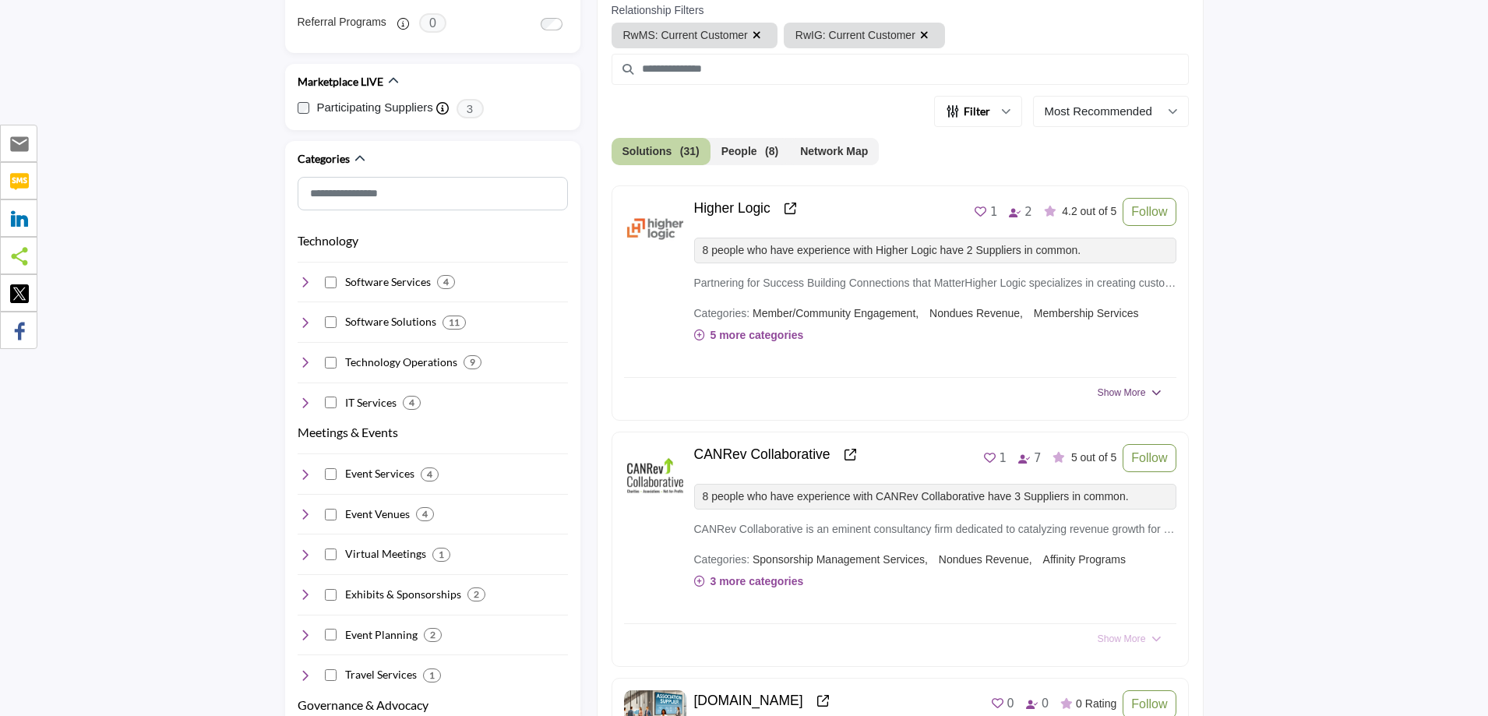
click at [1143, 391] on span "Show More" at bounding box center [1121, 393] width 48 height 14
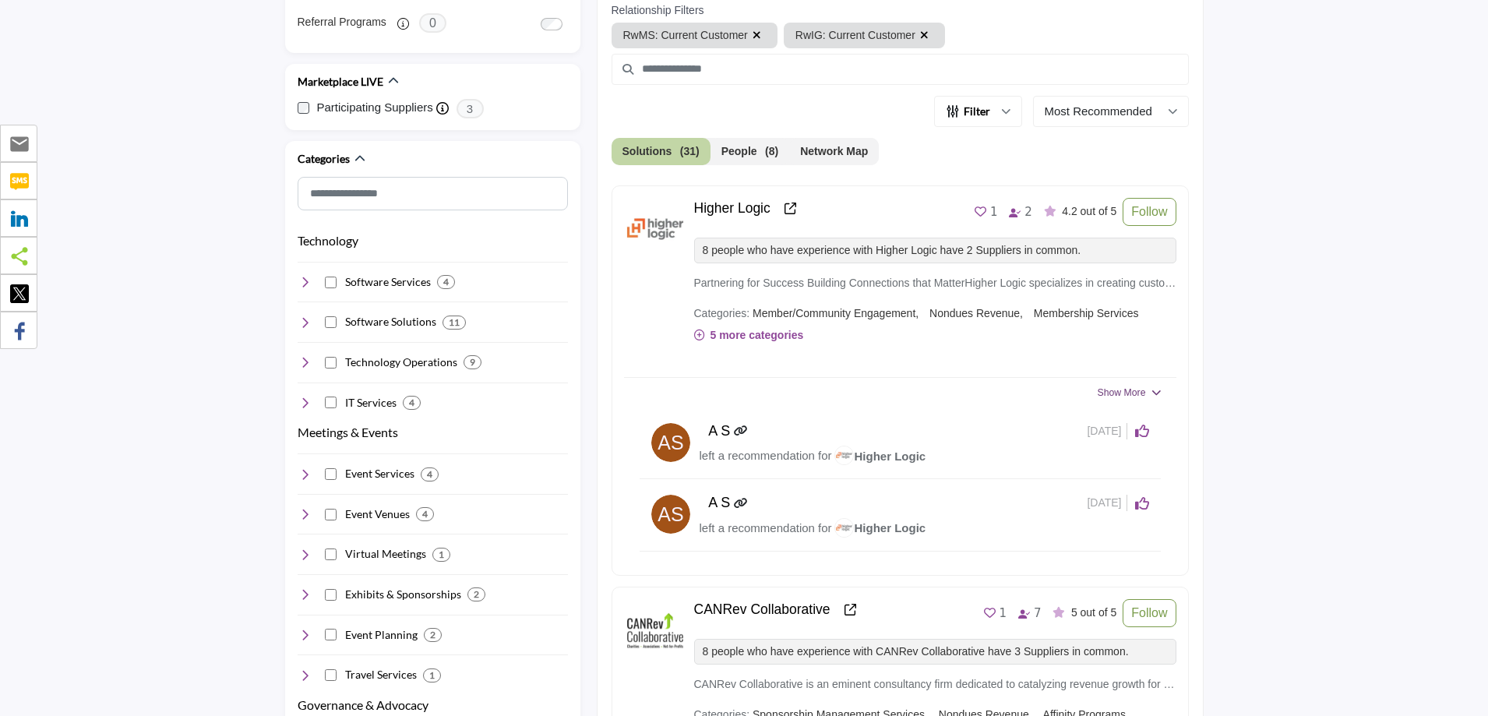
click at [1158, 392] on icon "button" at bounding box center [1155, 392] width 9 height 9
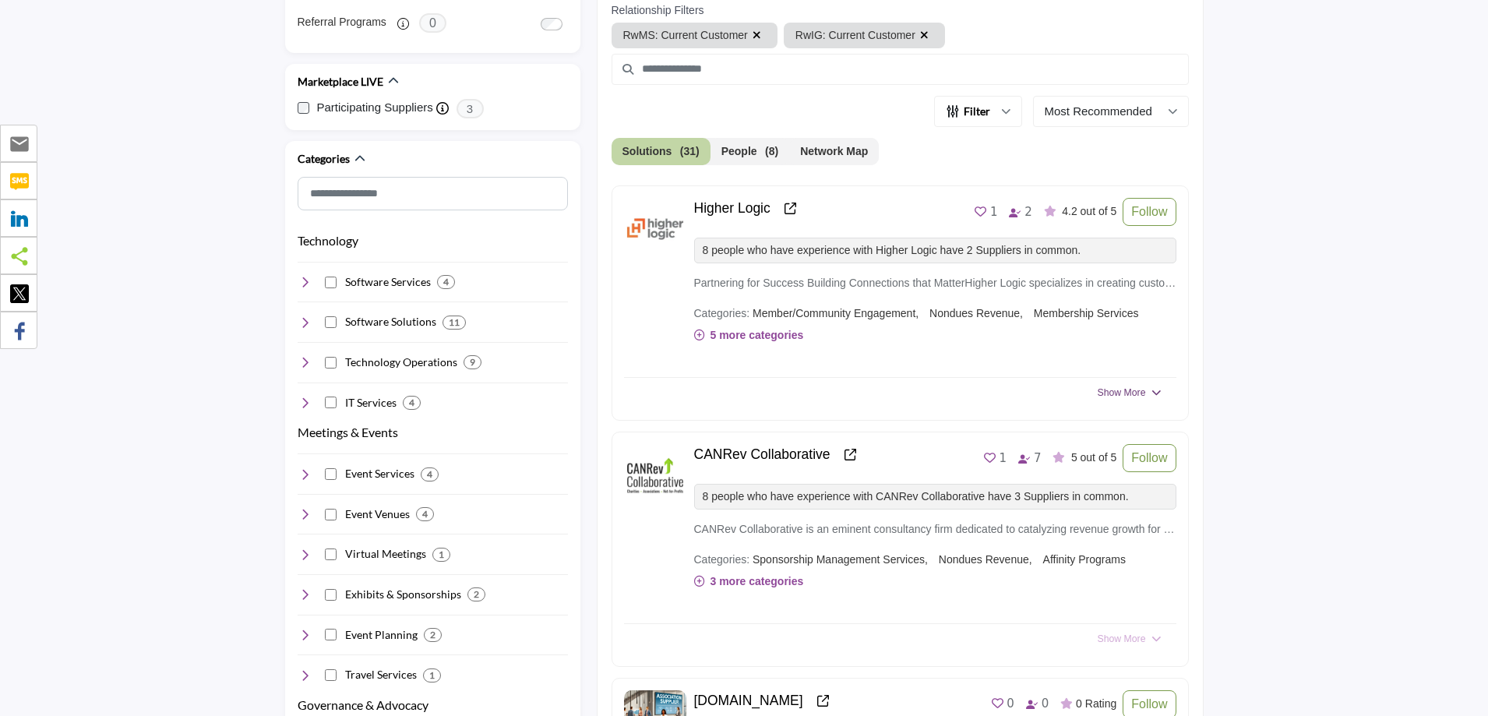
click at [1126, 392] on span "Show More" at bounding box center [1121, 393] width 48 height 14
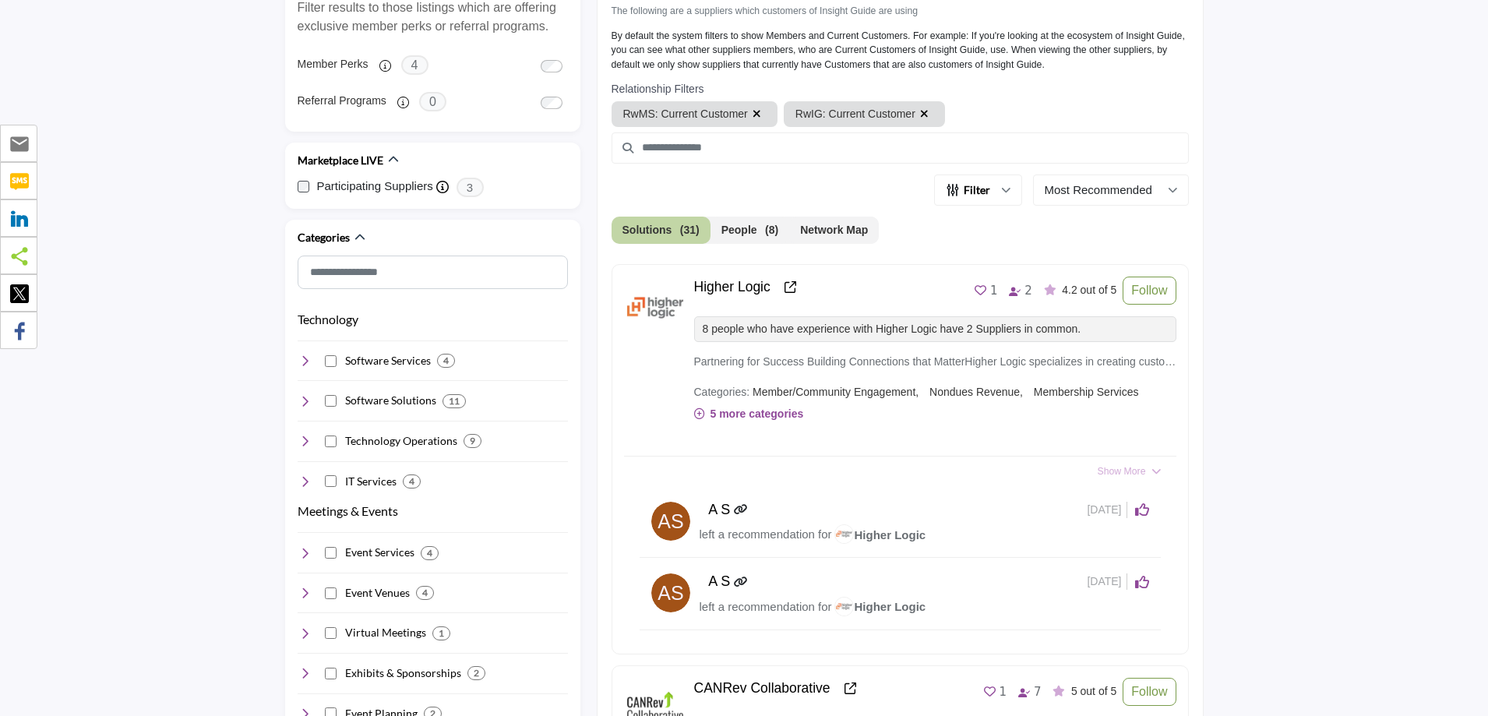
scroll to position [466, 0]
click at [1129, 470] on span "Show More" at bounding box center [1121, 470] width 48 height 14
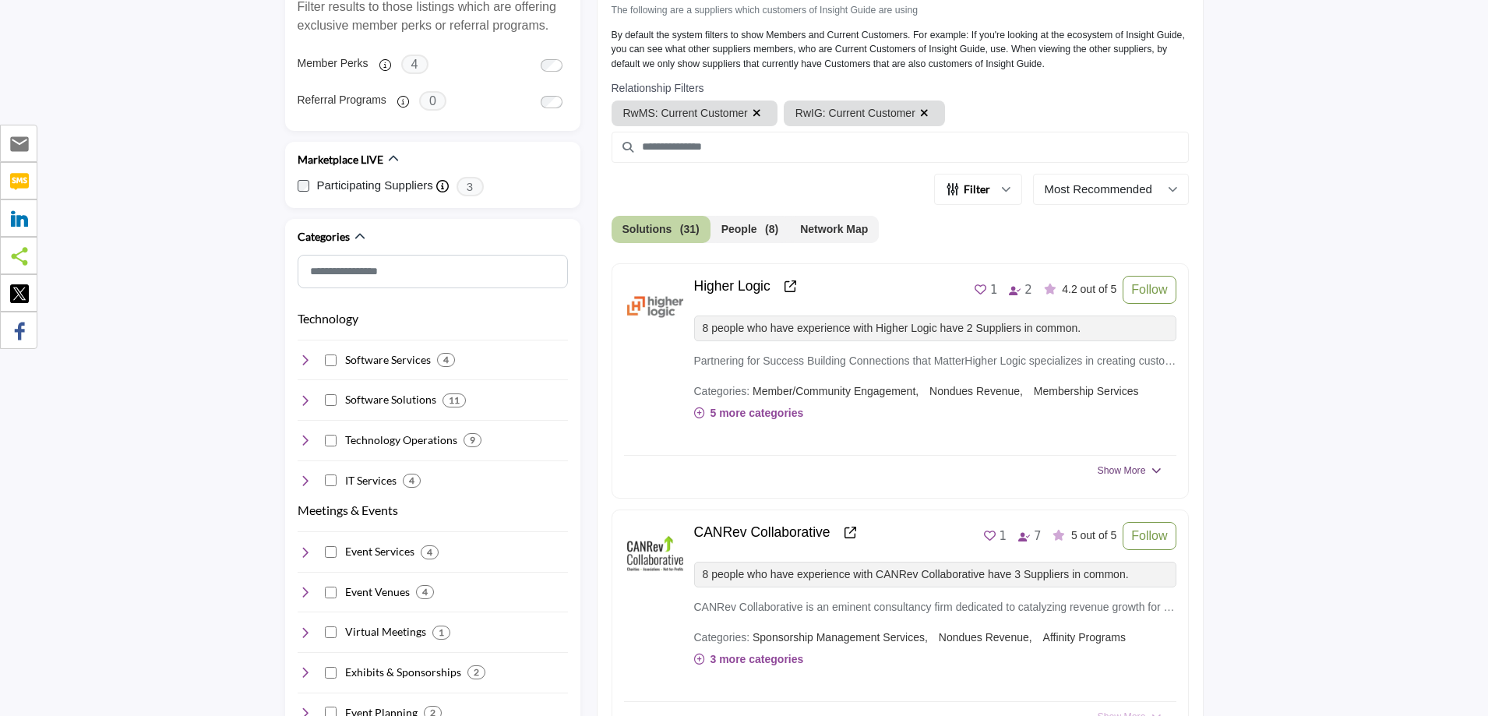
click at [1129, 470] on span "Show More" at bounding box center [1121, 470] width 48 height 14
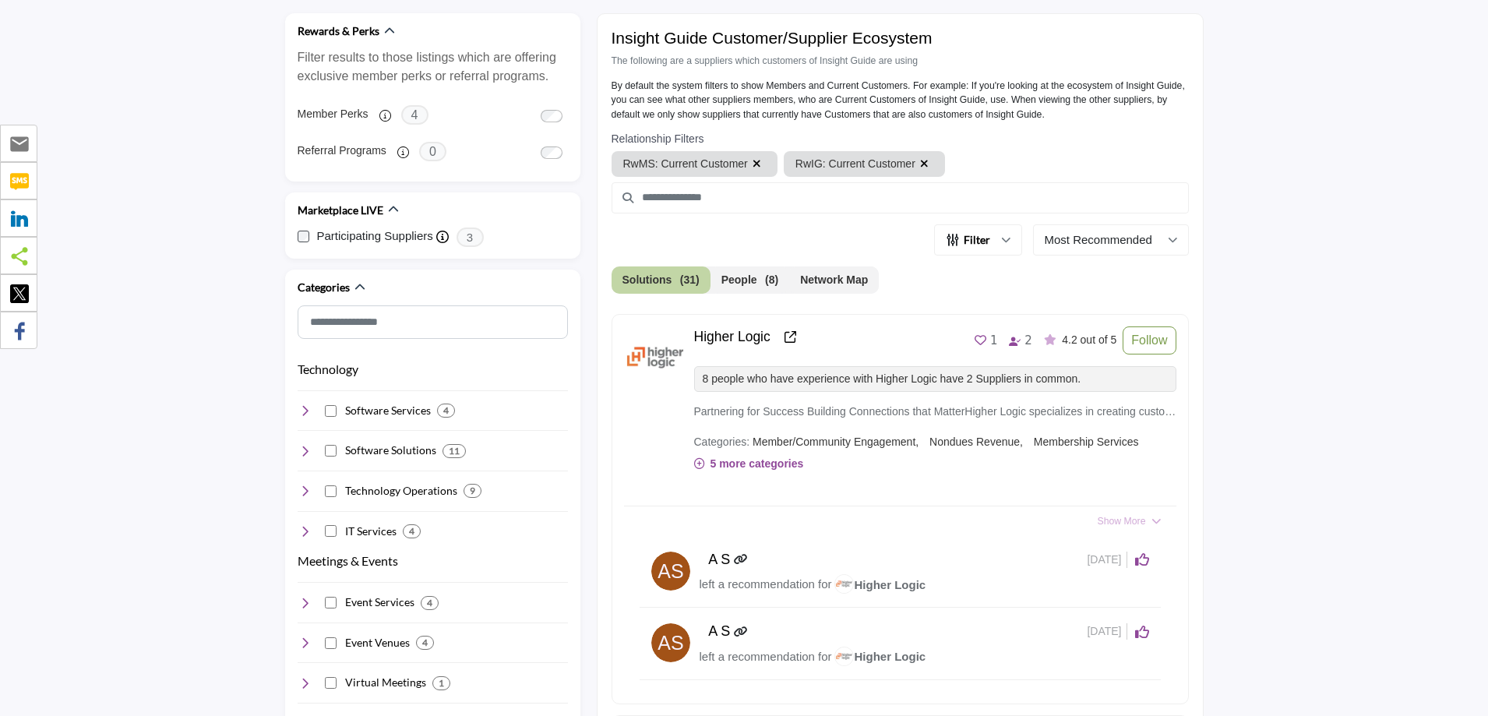
scroll to position [388, 0]
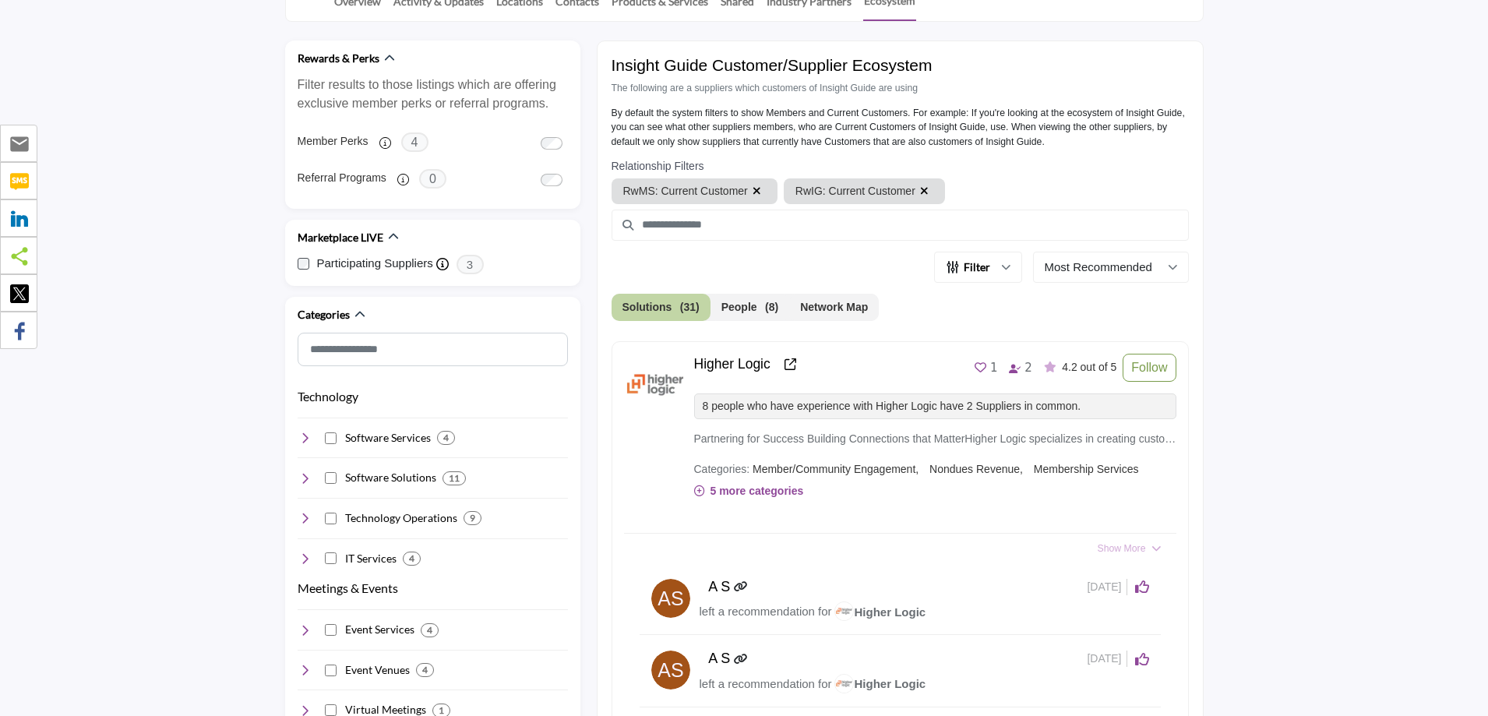
click at [818, 310] on button "Network Map" at bounding box center [834, 307] width 90 height 27
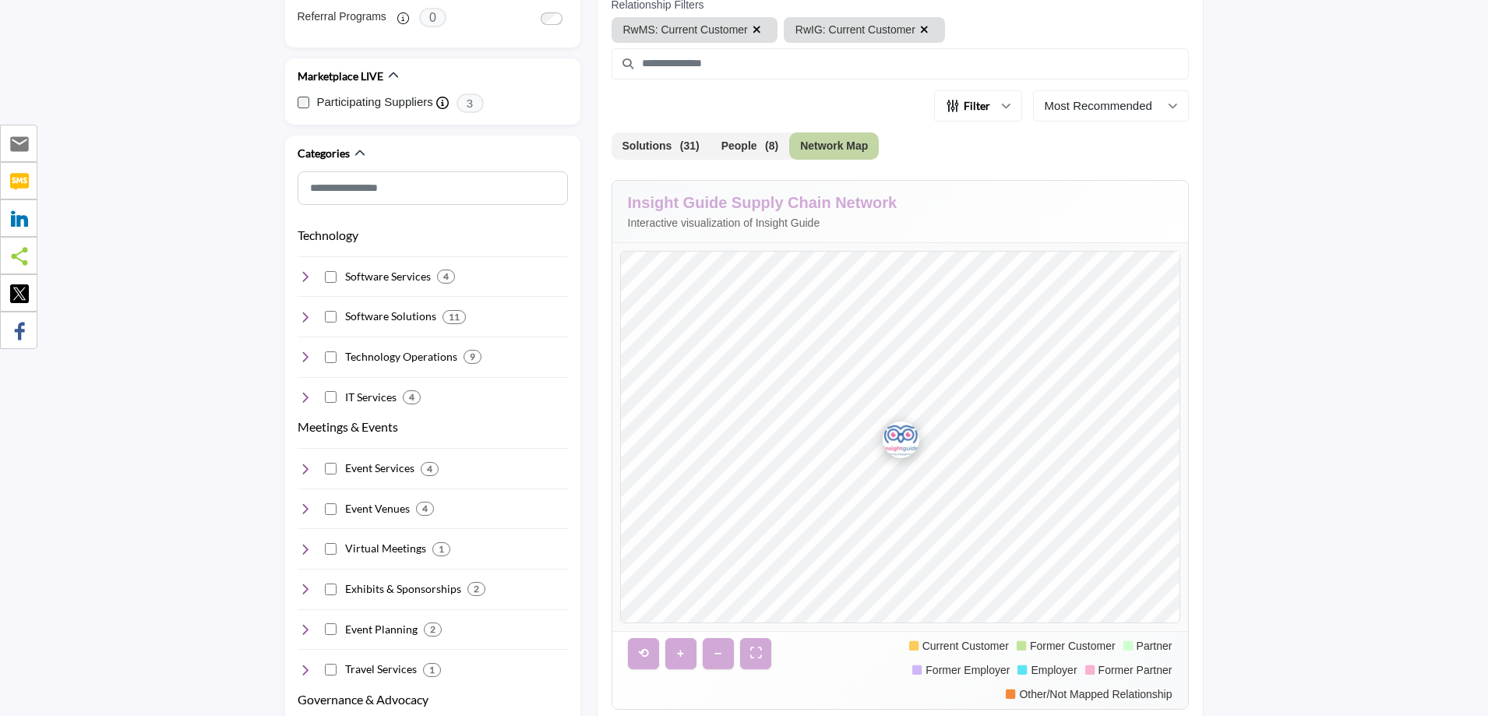
scroll to position [622, 0]
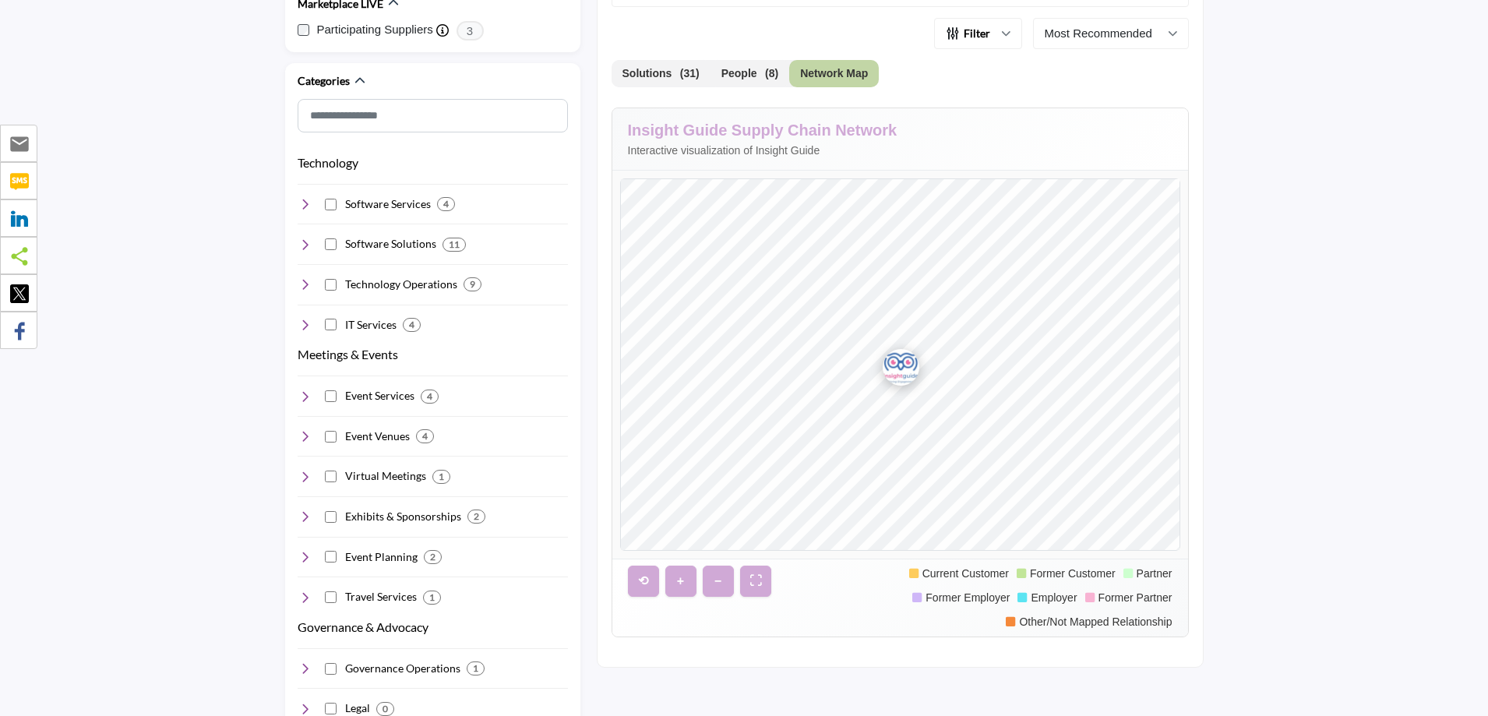
click at [861, 529] on div at bounding box center [900, 364] width 558 height 371
click at [881, 378] on div at bounding box center [900, 364] width 558 height 371
click at [872, 378] on div at bounding box center [900, 364] width 558 height 371
click at [758, 578] on button "⛶" at bounding box center [755, 580] width 31 height 31
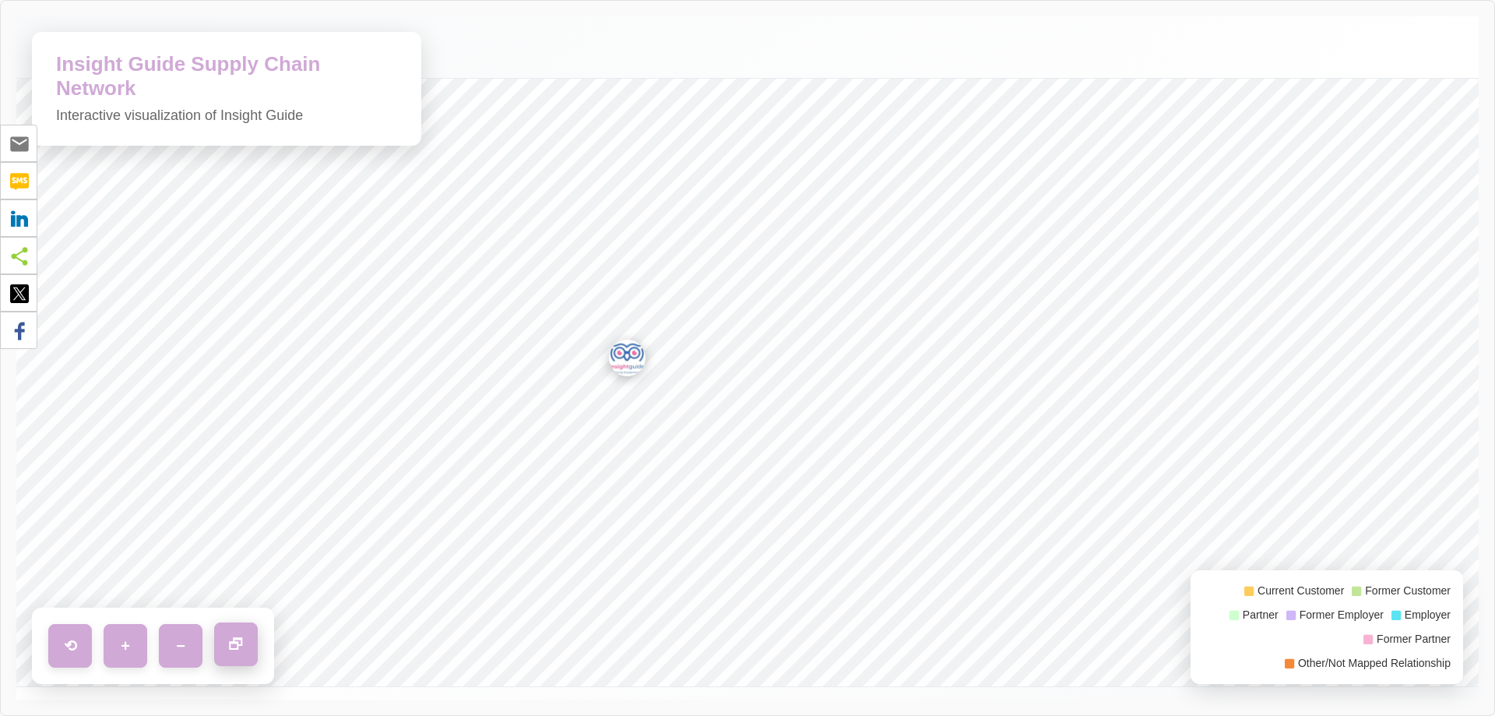
click at [236, 647] on button "🗗" at bounding box center [236, 644] width 44 height 44
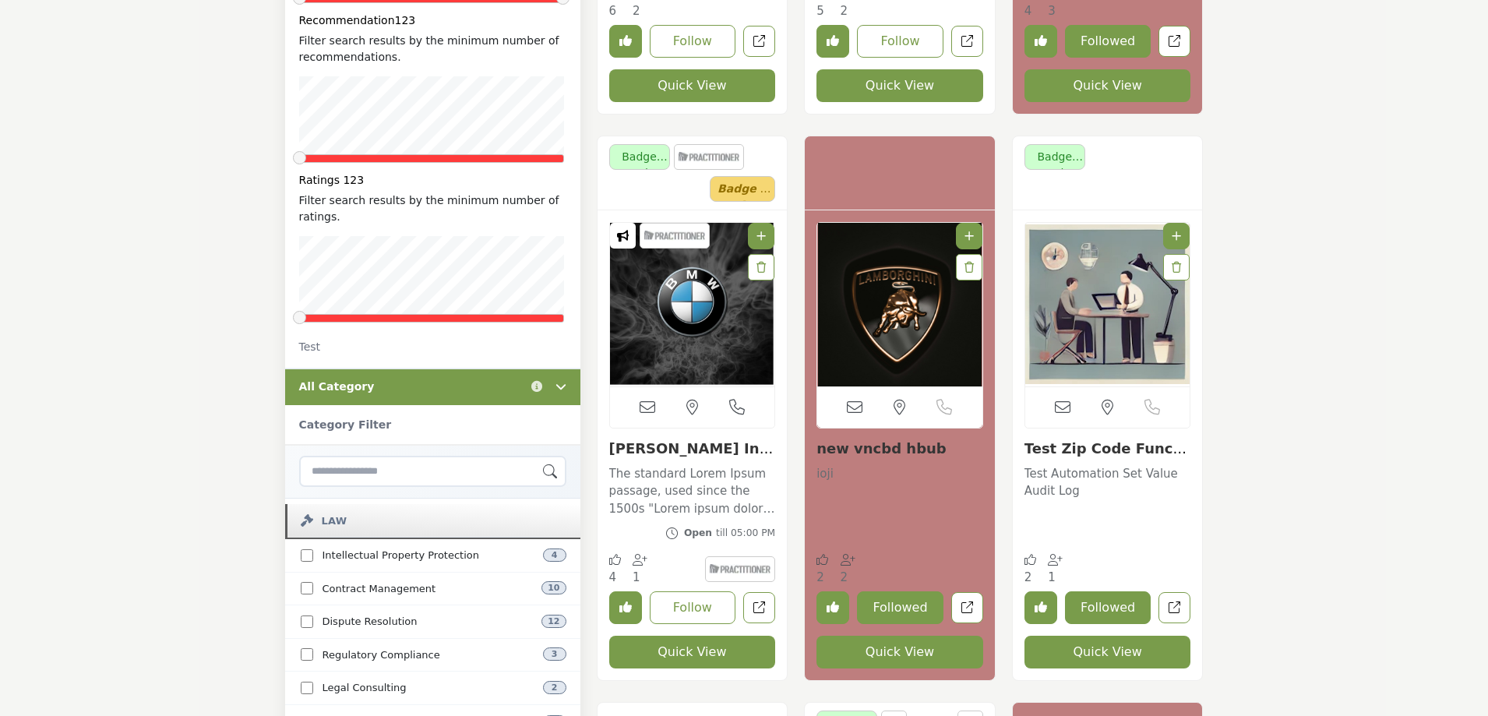
scroll to position [935, 0]
click at [654, 450] on link "[PERSON_NAME] Infratech" at bounding box center [691, 456] width 164 height 33
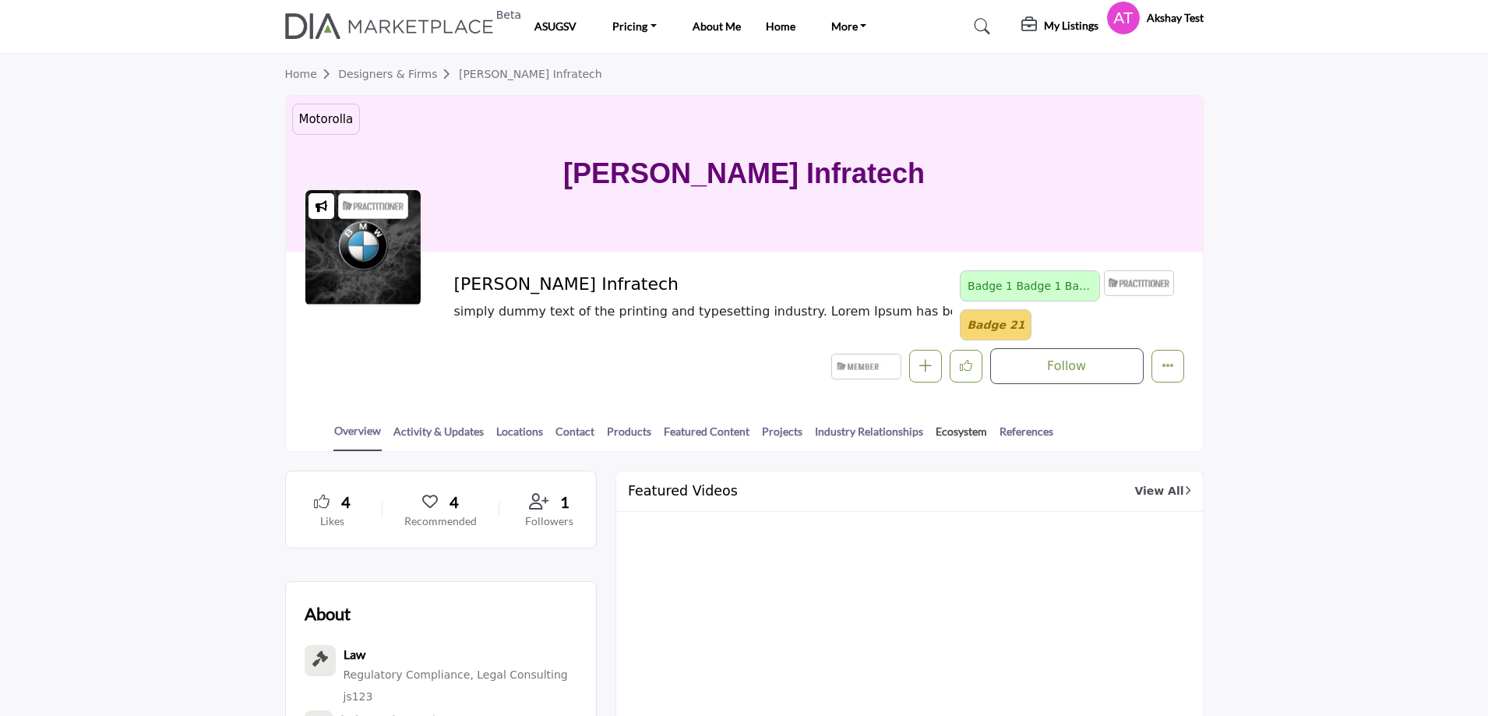
click at [949, 431] on link "Ecosystem" at bounding box center [961, 436] width 53 height 27
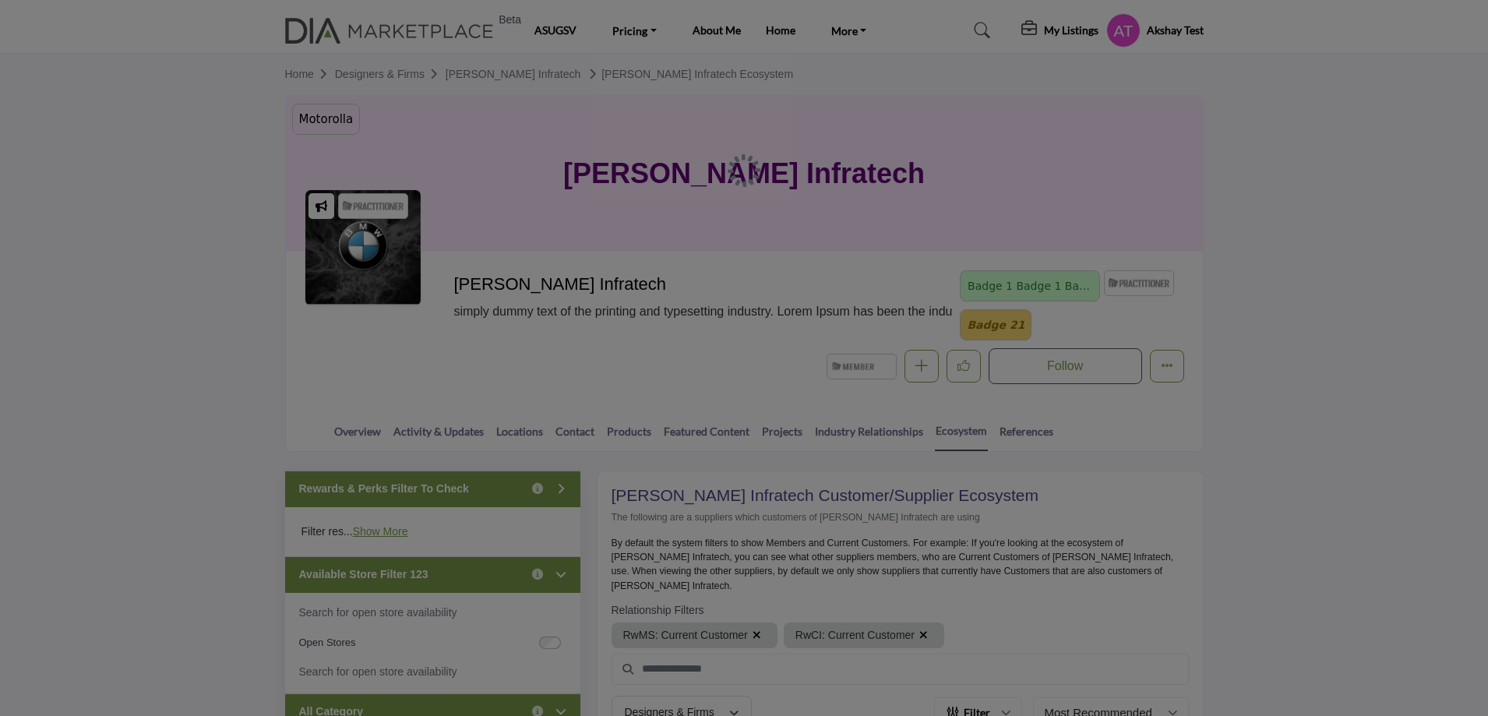
scroll to position [467, 0]
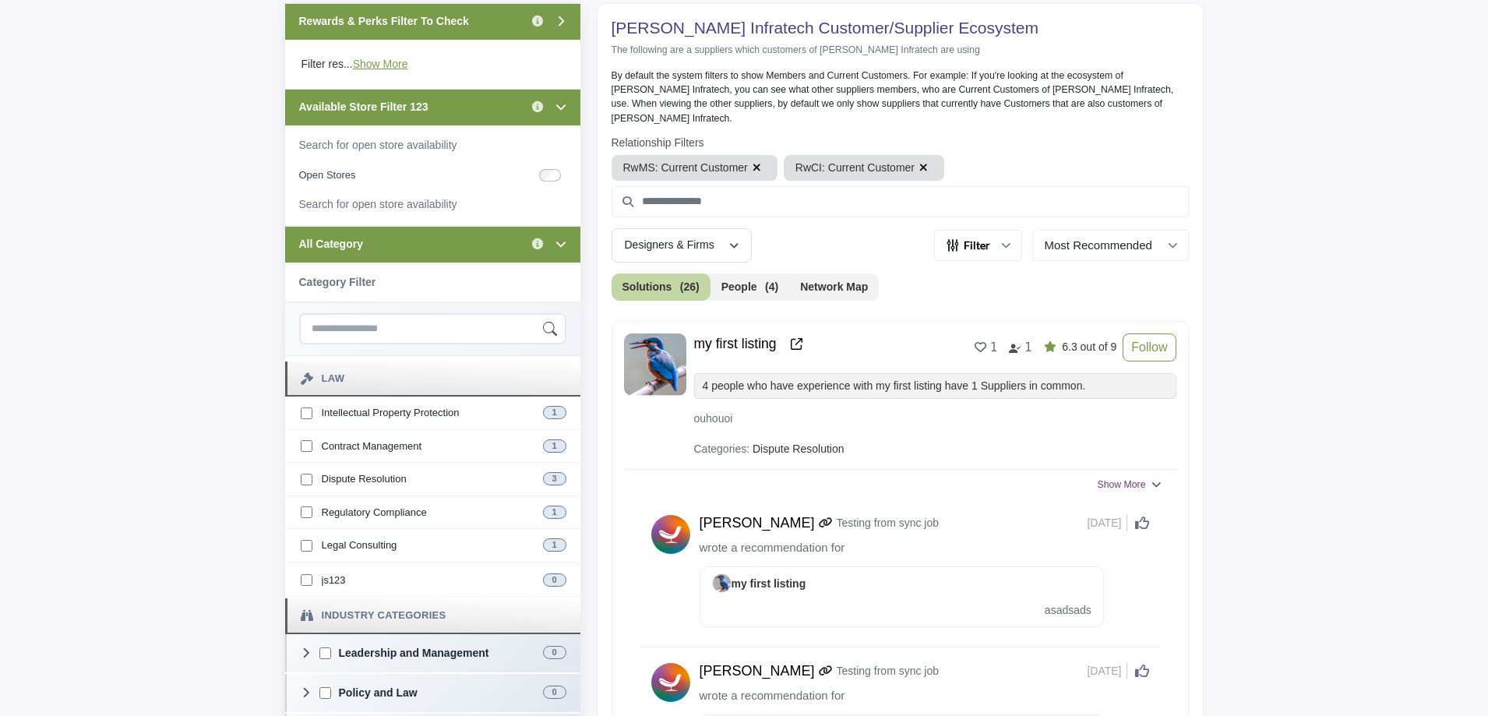
click at [1099, 477] on span "Show More" at bounding box center [1121, 484] width 48 height 14
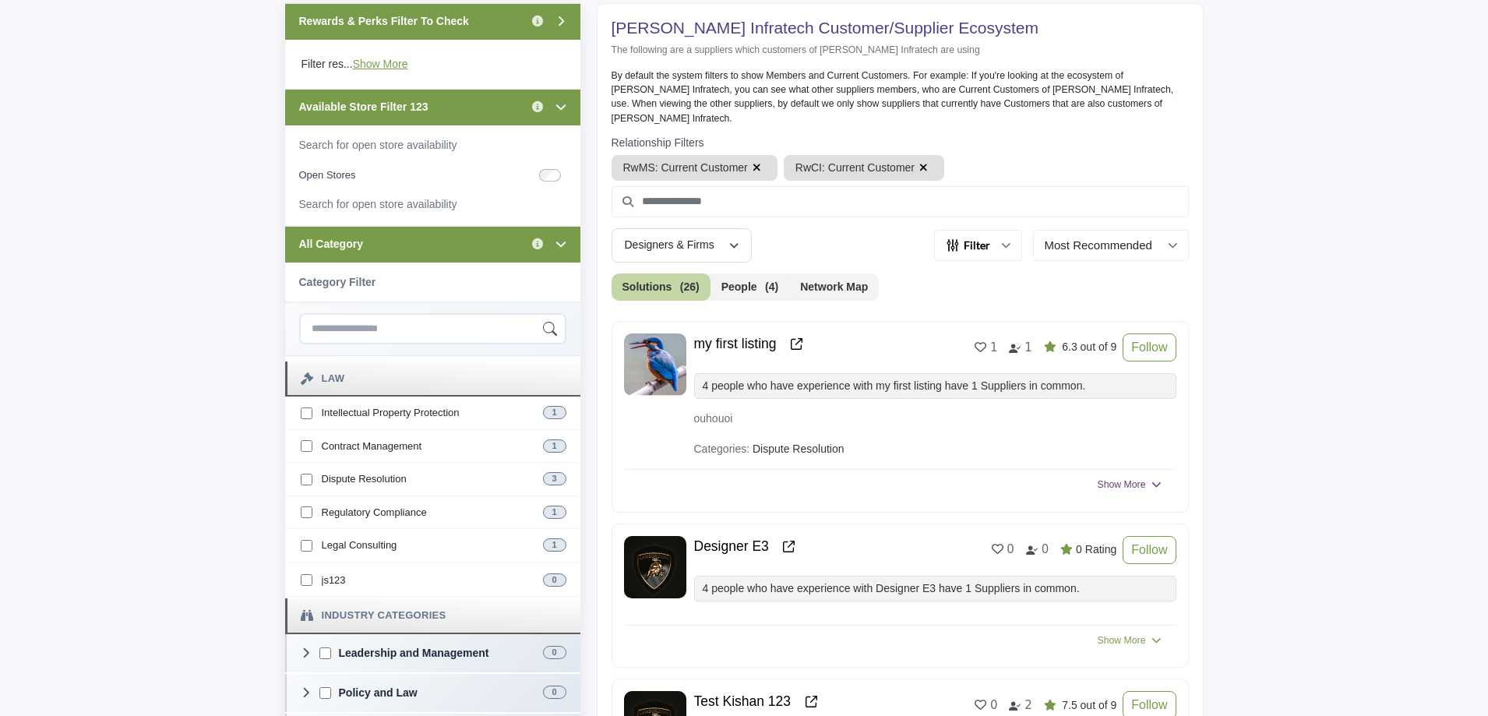
click at [1100, 477] on span "Show More" at bounding box center [1121, 484] width 48 height 14
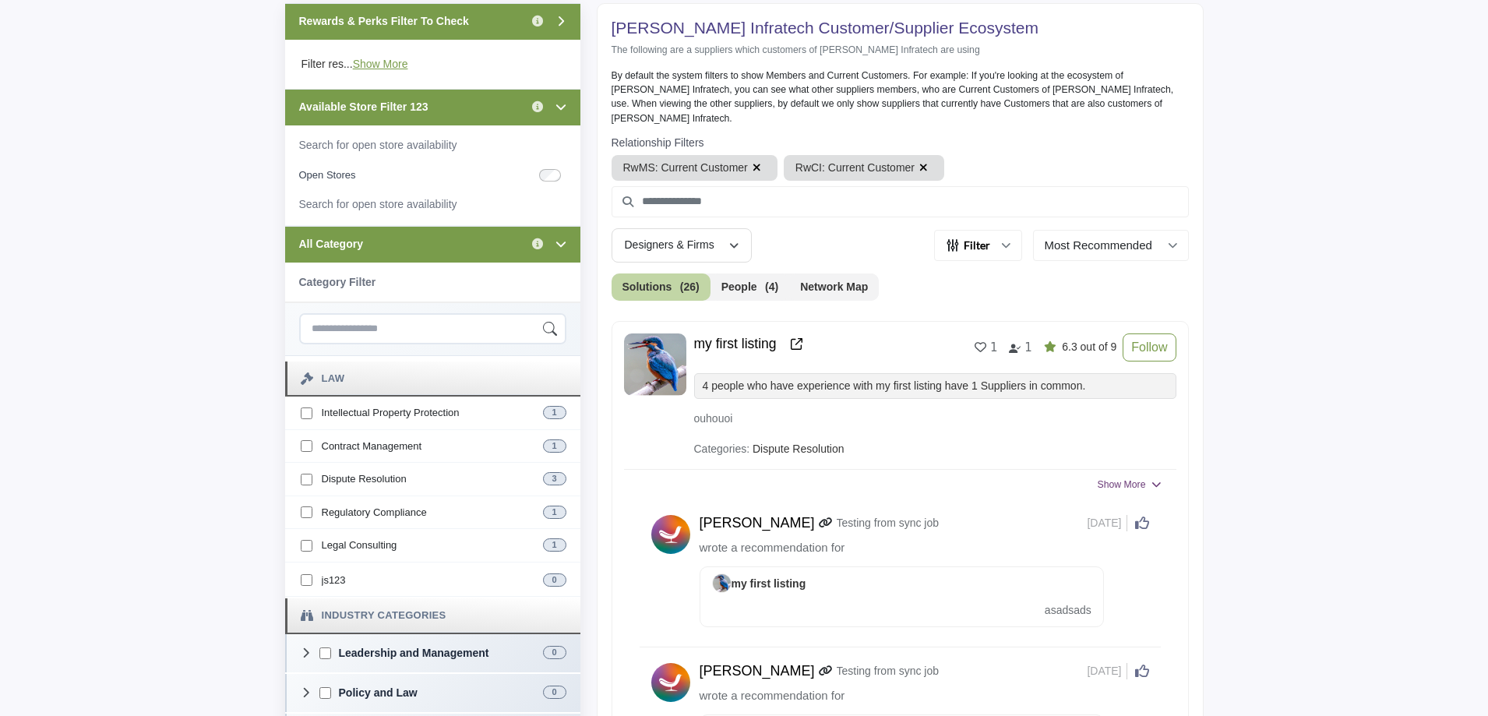
click at [1100, 477] on span "Show More" at bounding box center [1121, 484] width 48 height 14
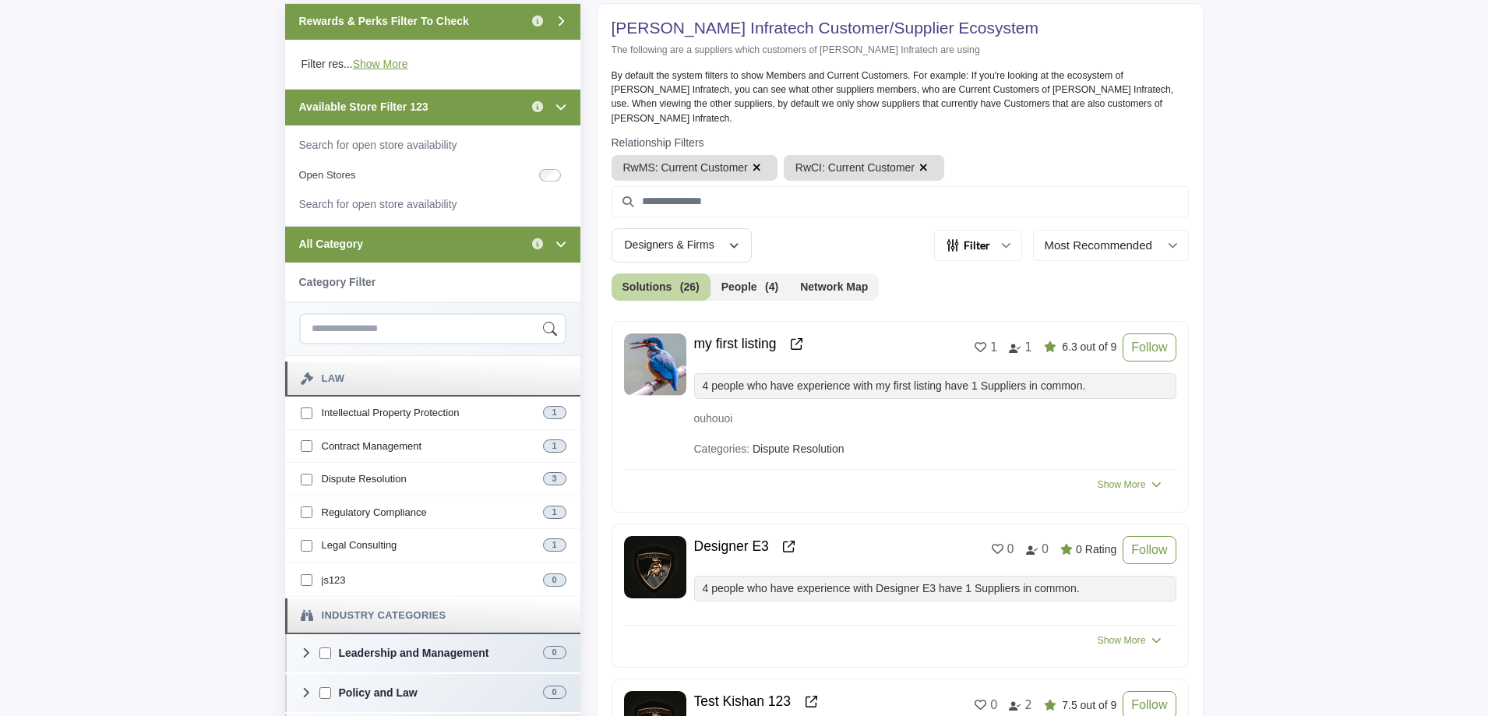
drag, startPoint x: 1101, startPoint y: 473, endPoint x: 1111, endPoint y: 459, distance: 17.8
click at [1109, 477] on span "Show More" at bounding box center [1121, 484] width 48 height 14
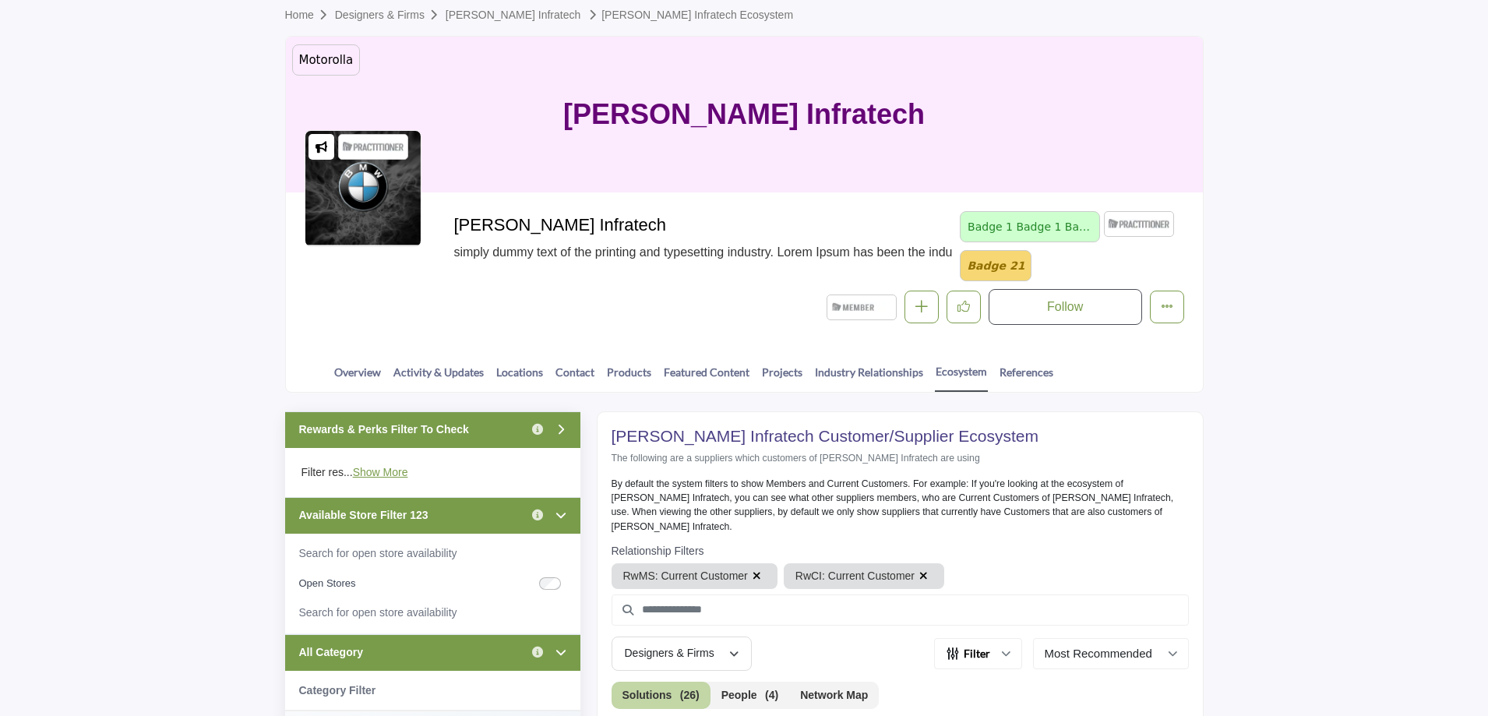
scroll to position [0, 0]
